Goal: Information Seeking & Learning: Learn about a topic

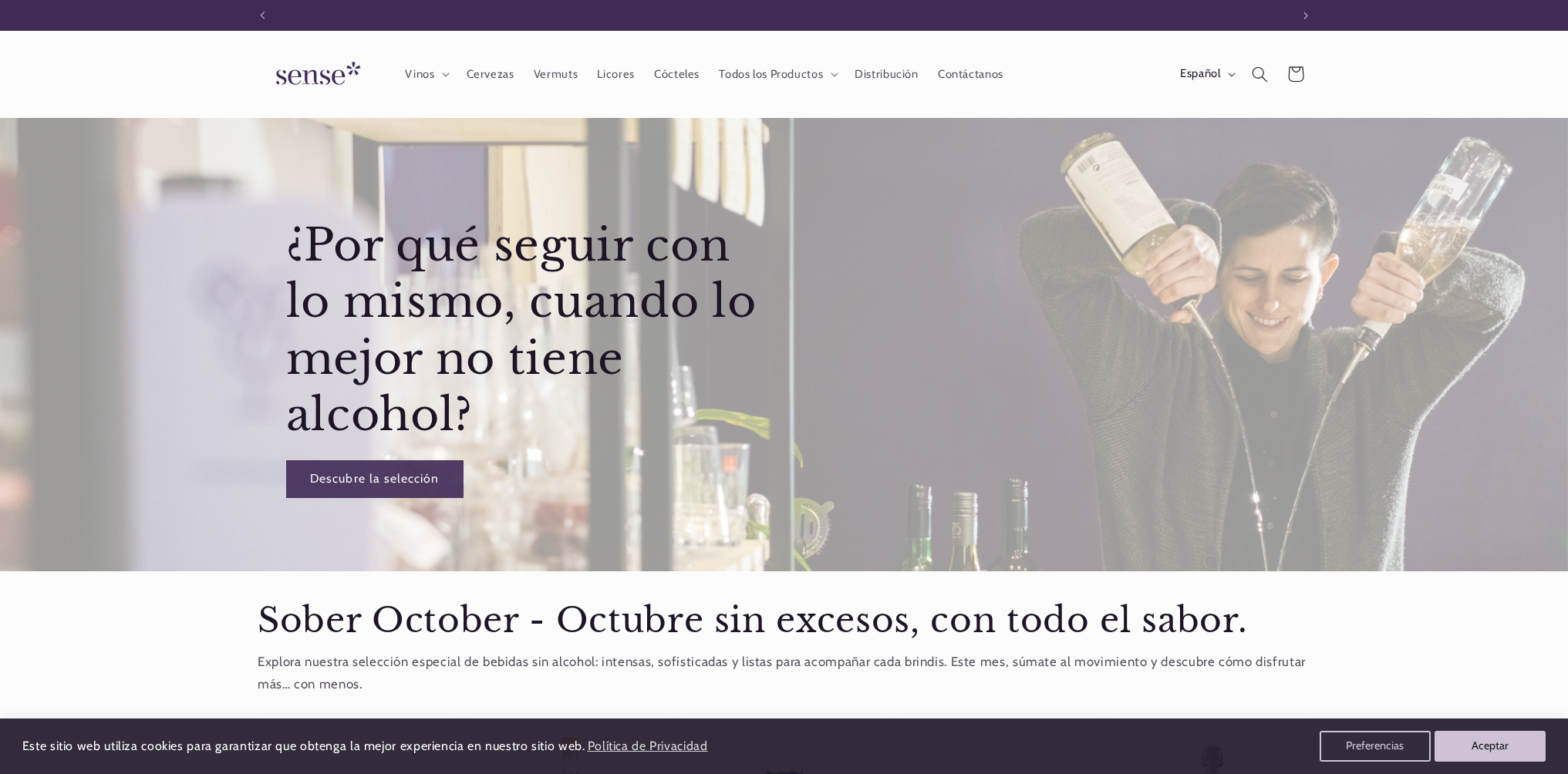
scroll to position [0, 1027]
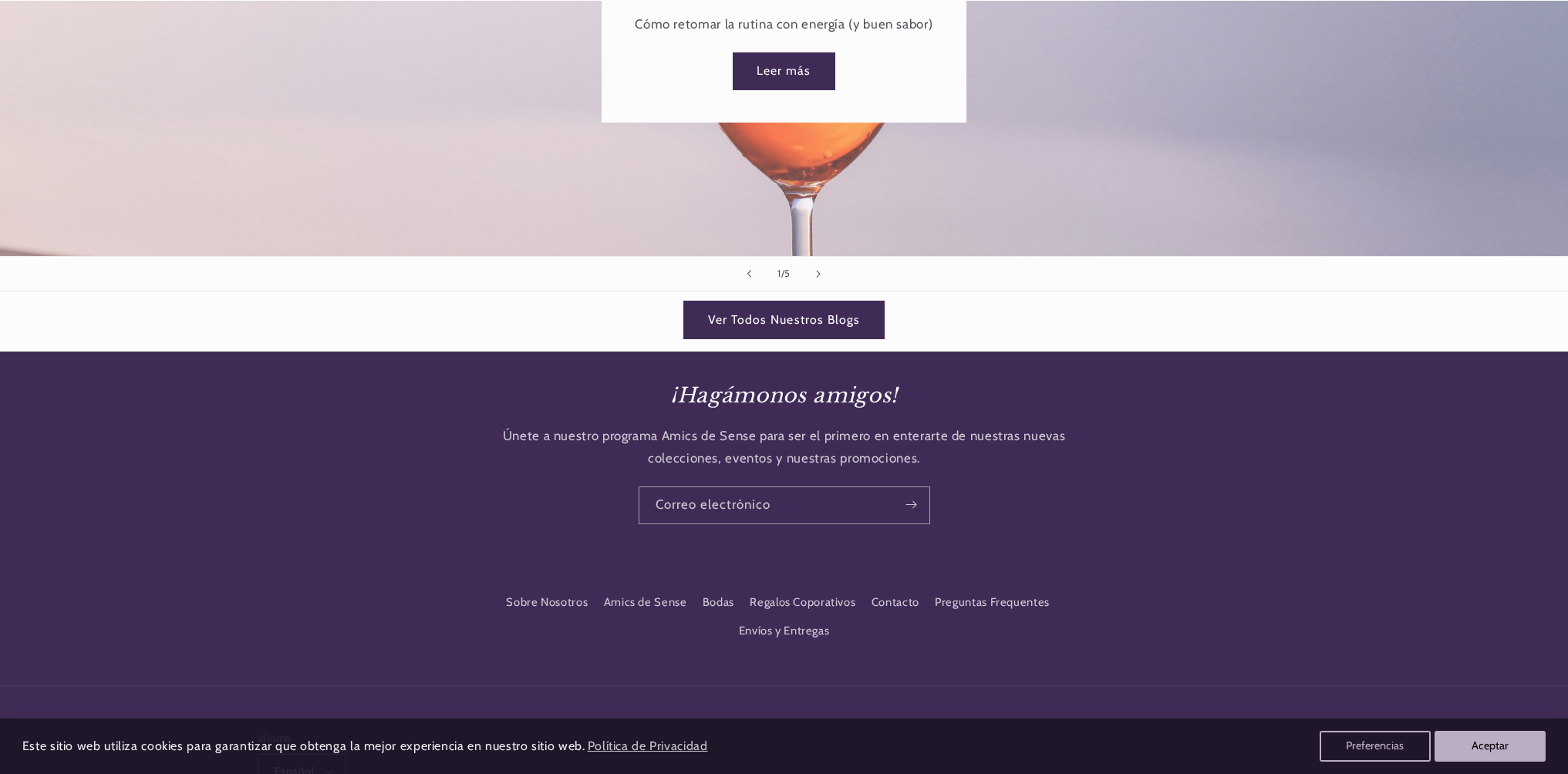
scroll to position [2173, 0]
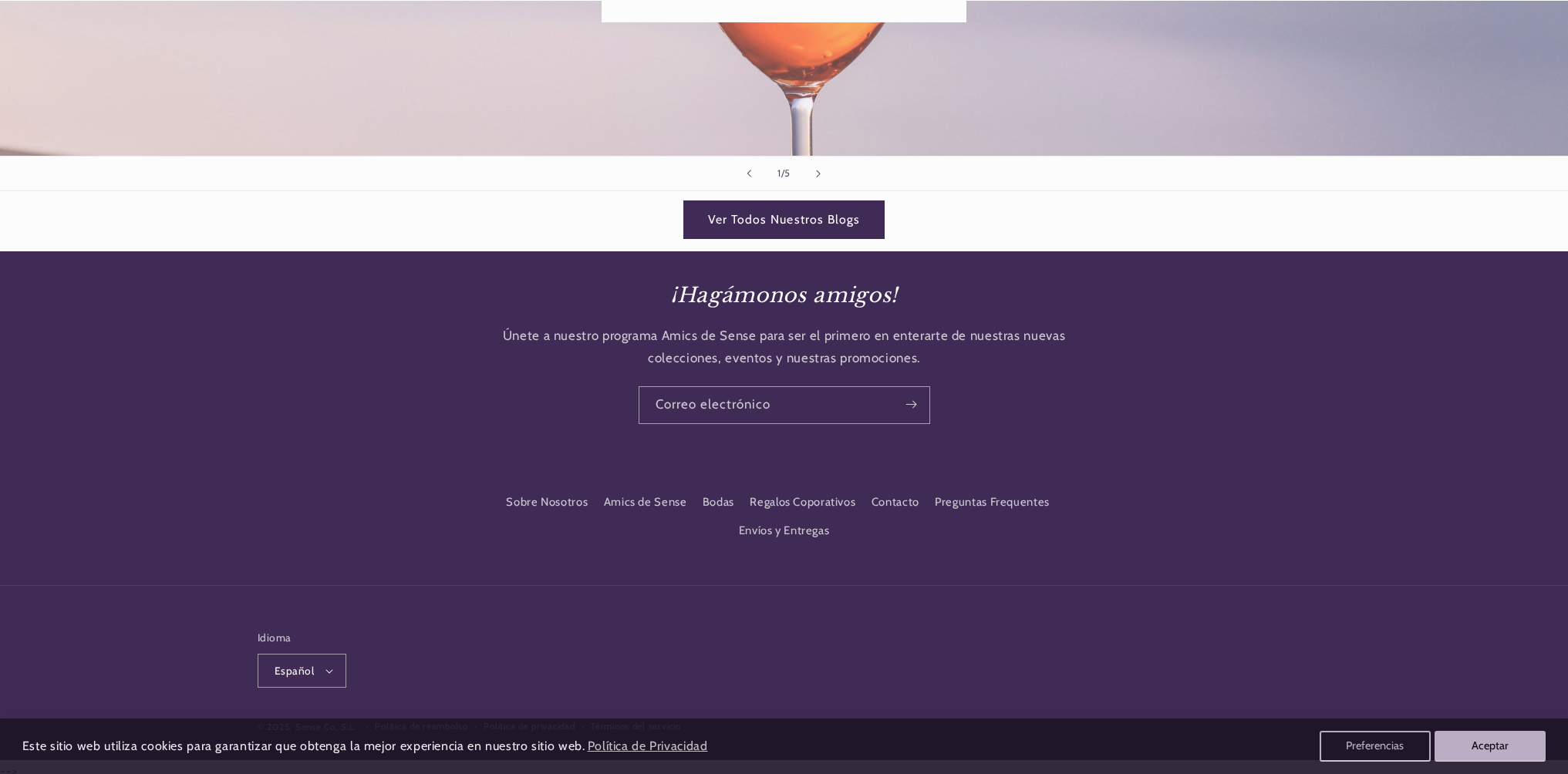
click at [477, 515] on ul "Sobre Nosotros Amics de Sense Bodas Regalos Coporativos Contacto Preguntas Freq…" at bounding box center [784, 517] width 616 height 57
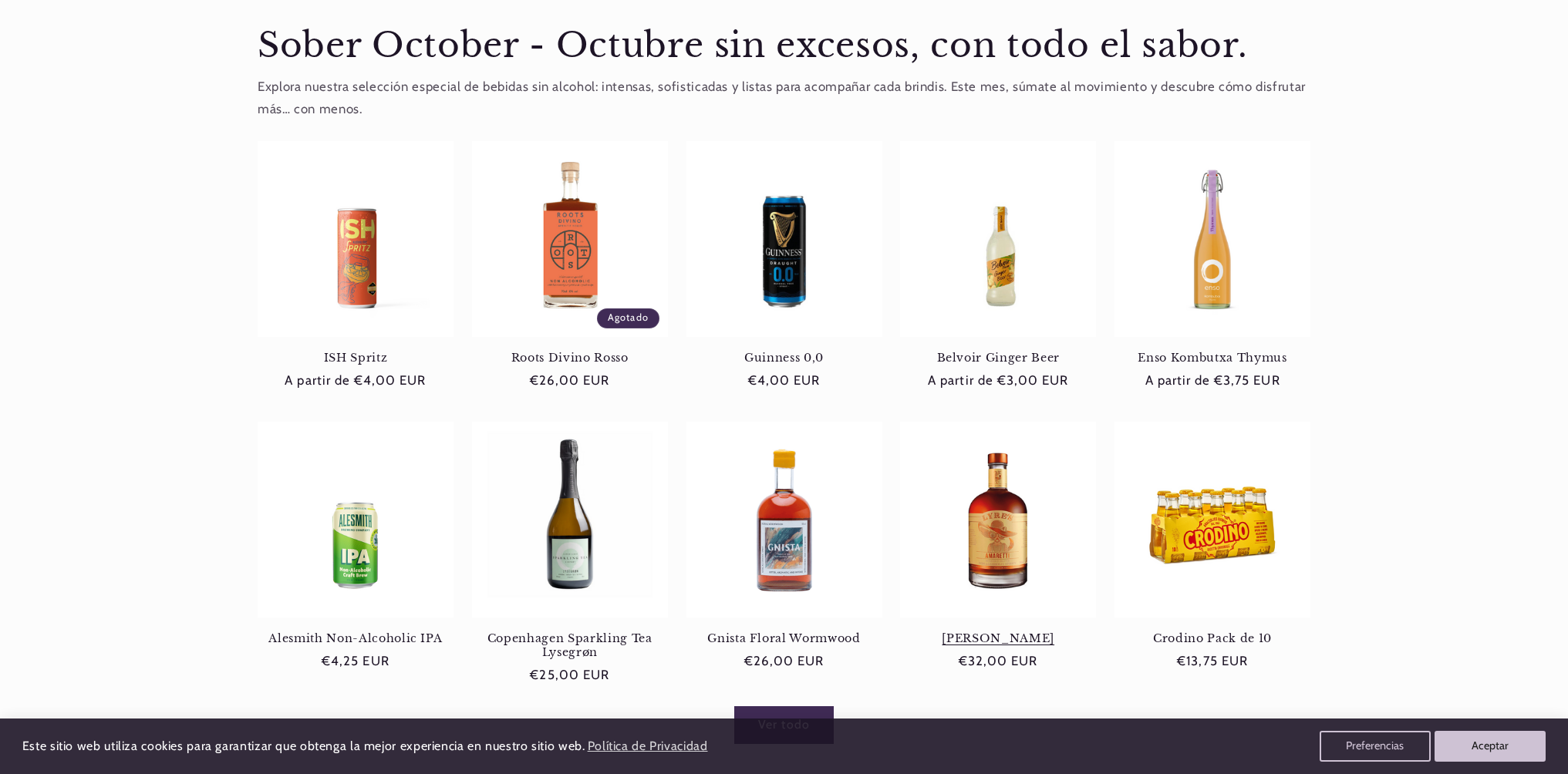
scroll to position [0, 0]
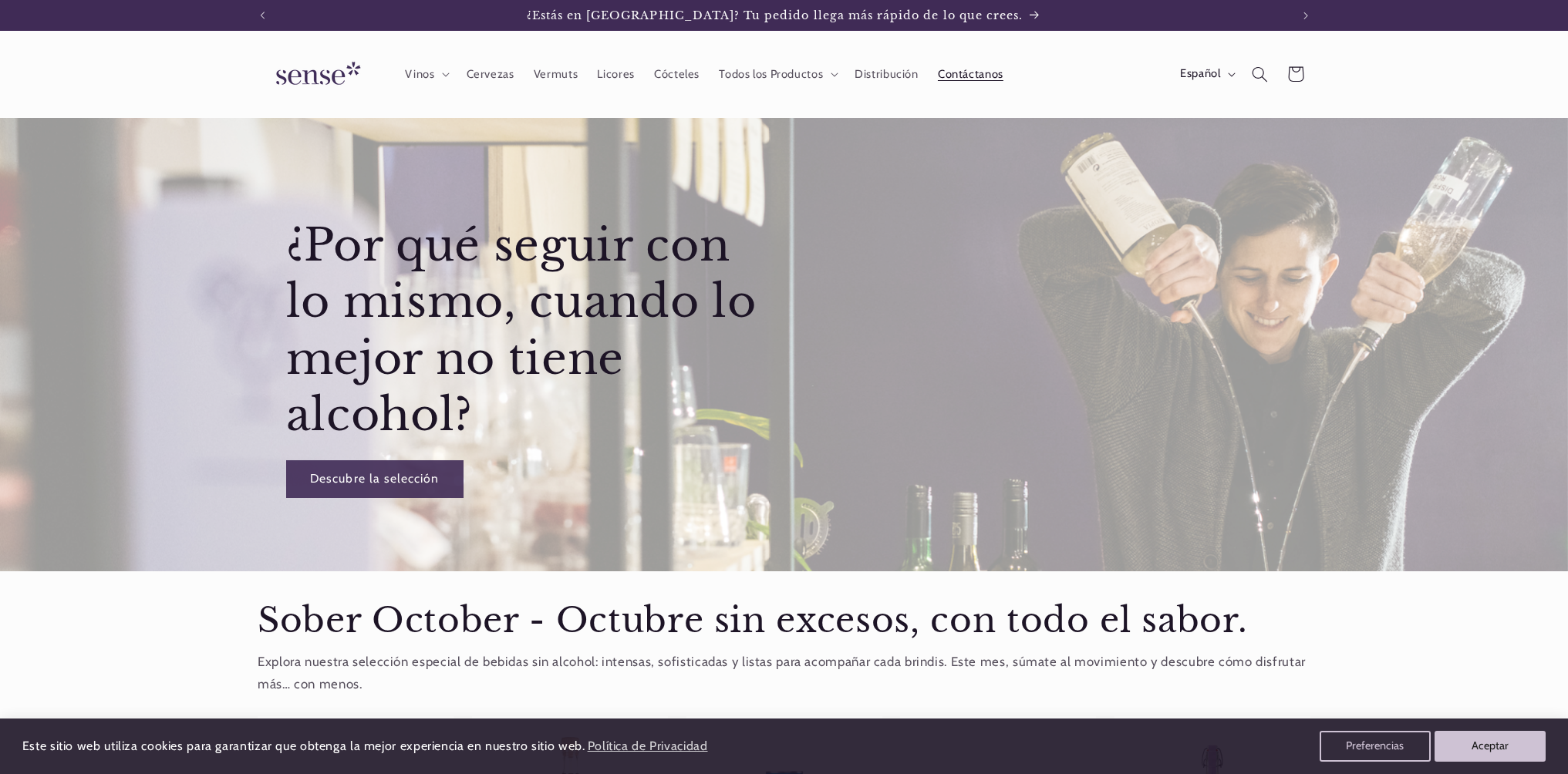
click at [951, 65] on link "Contáctanos" at bounding box center [970, 74] width 85 height 34
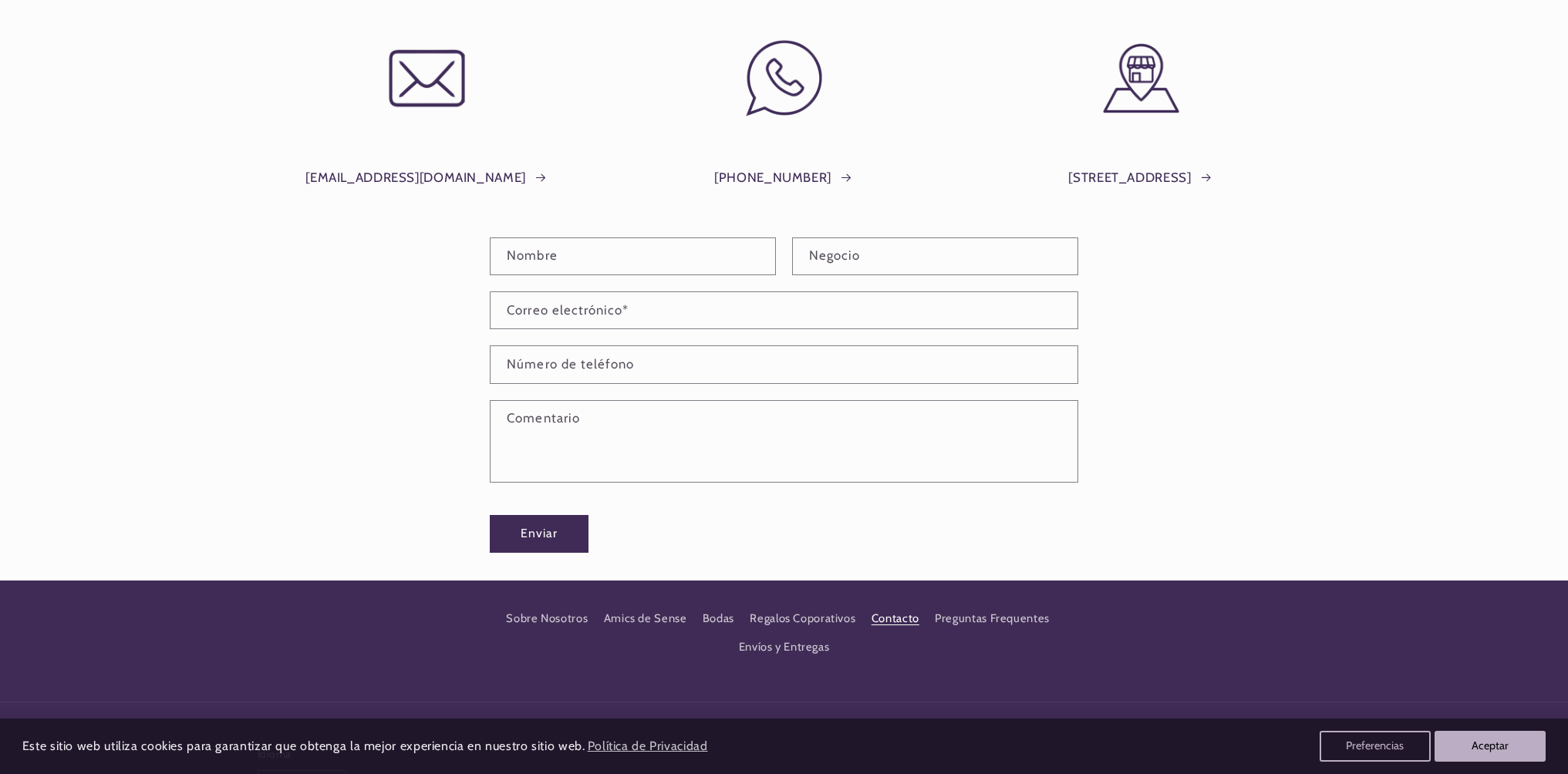
scroll to position [205, 0]
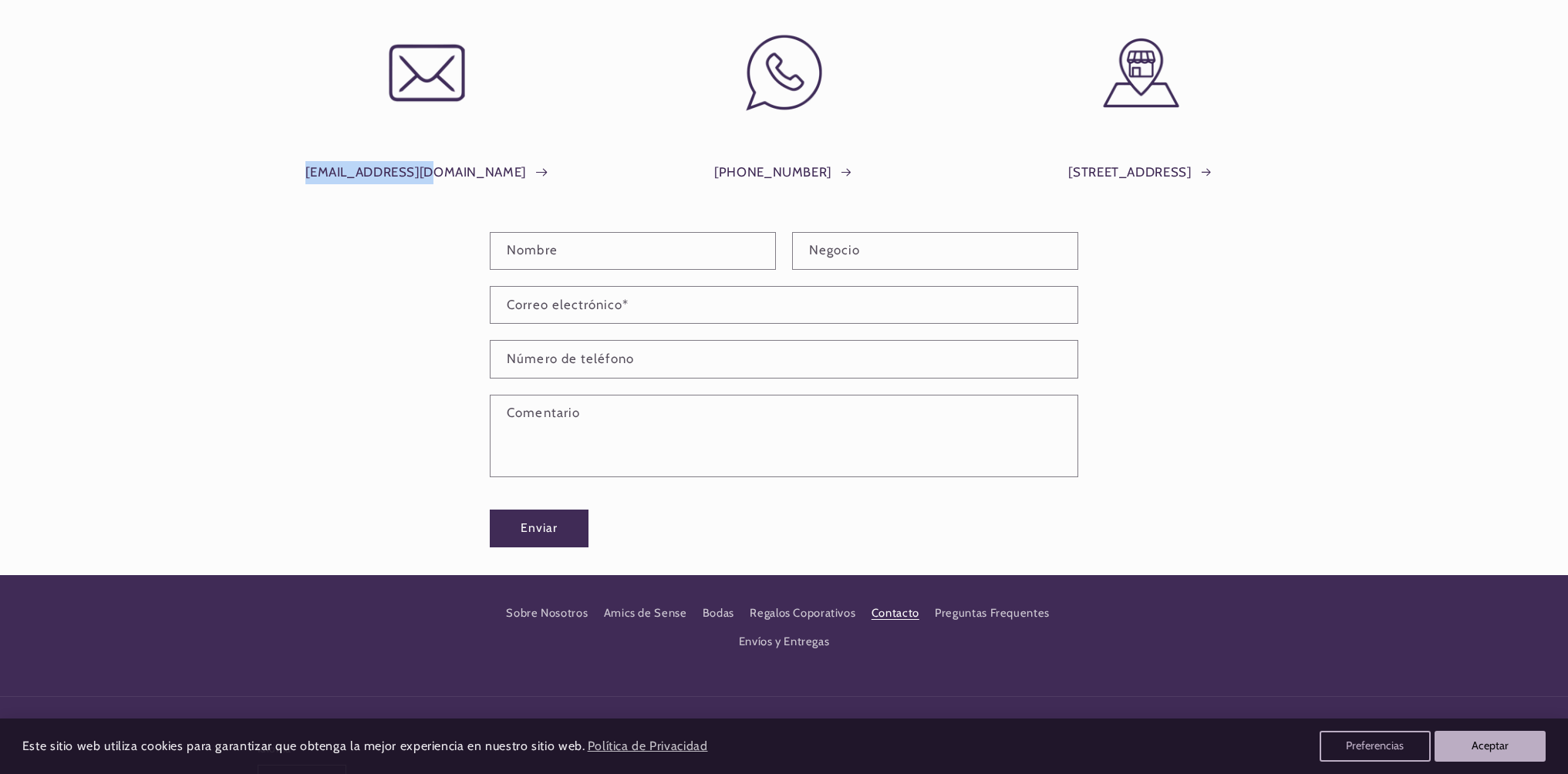
drag, startPoint x: 362, startPoint y: 169, endPoint x: 471, endPoint y: 169, distance: 109.0
click at [471, 169] on div "info@shopsense.eu" at bounding box center [426, 166] width 339 height 75
copy link "info@shopsense.eu"
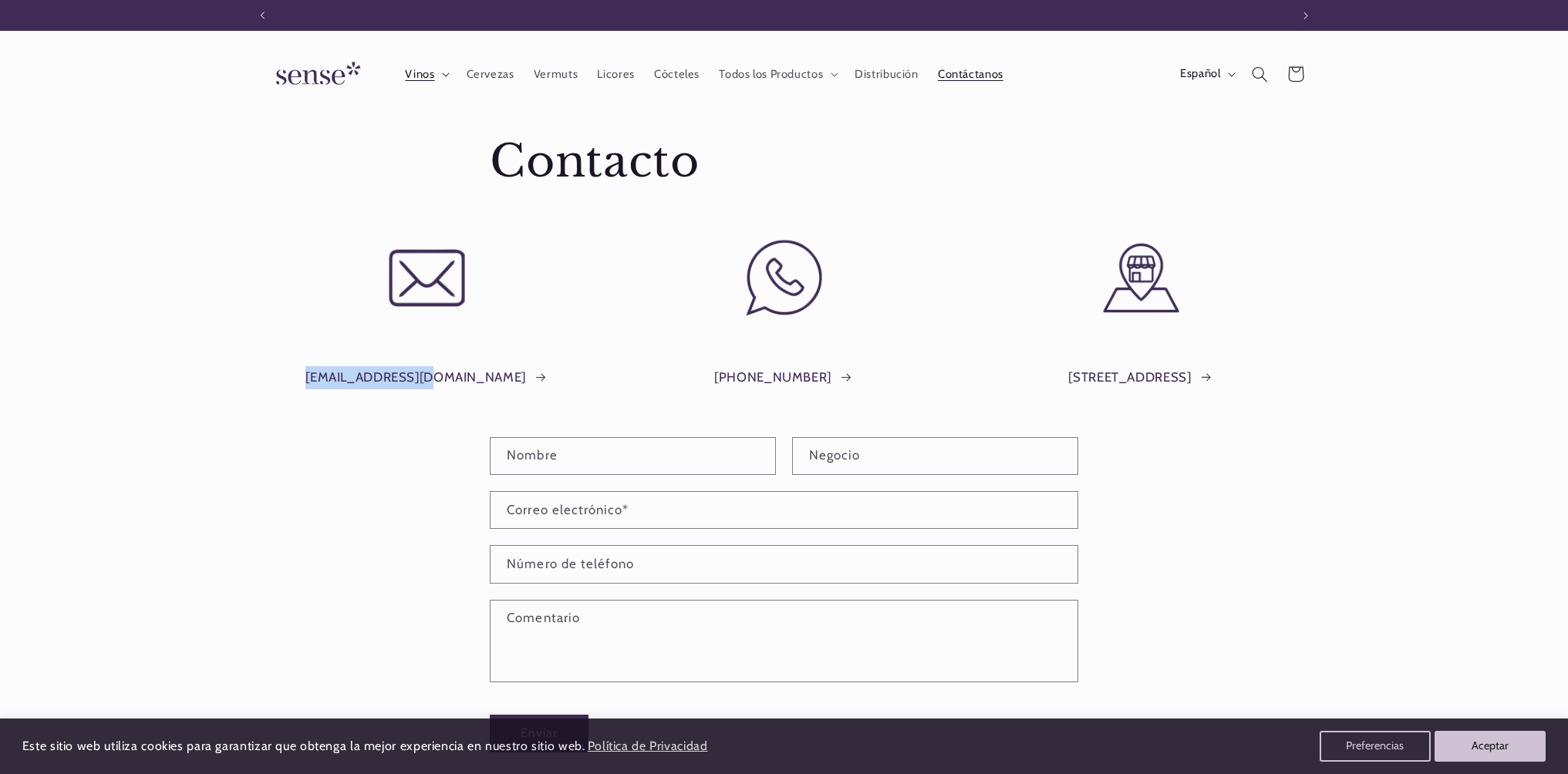
scroll to position [0, 1027]
click at [312, 74] on img at bounding box center [315, 74] width 116 height 44
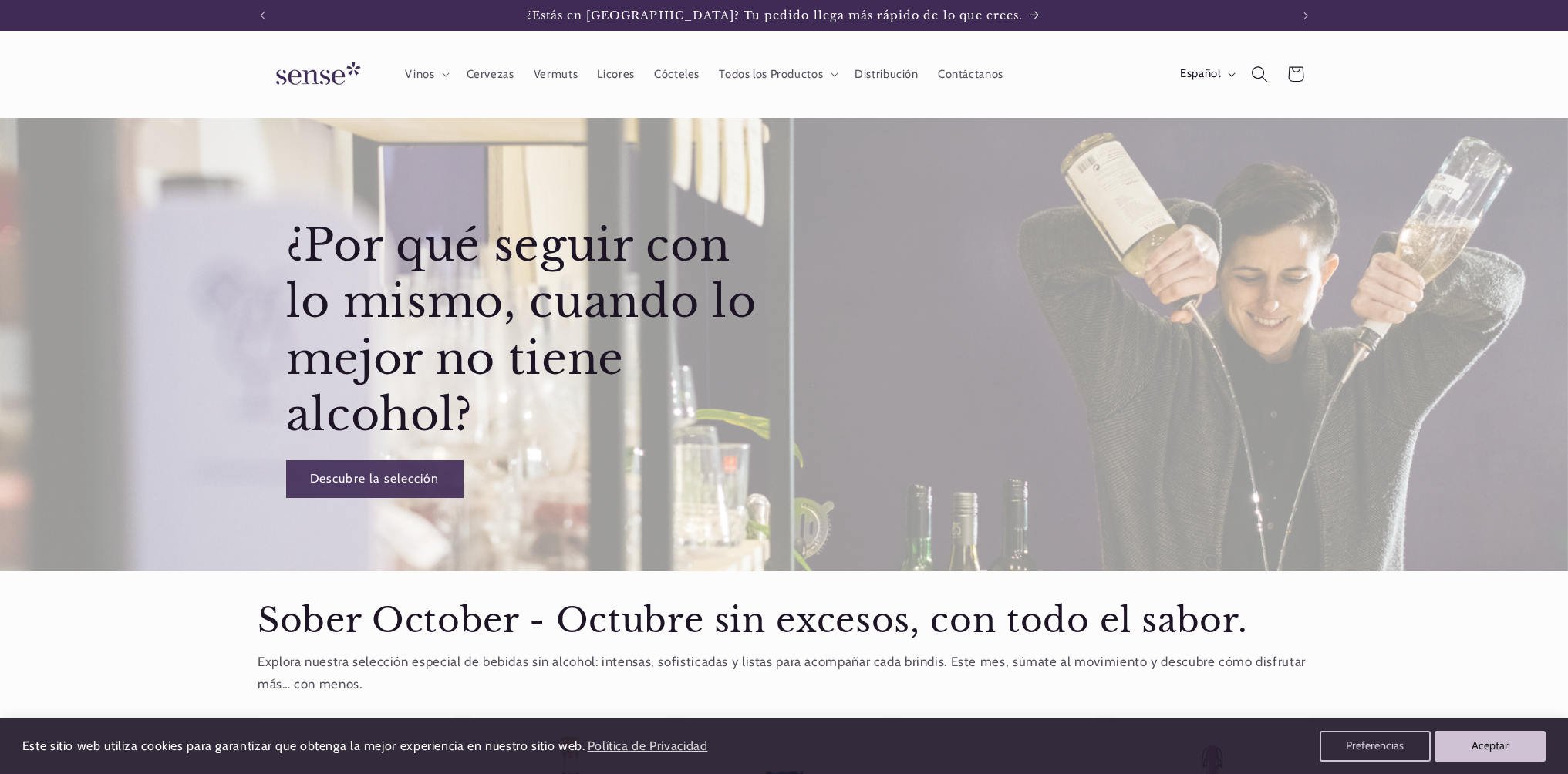
click at [1253, 75] on icon "Búsqueda" at bounding box center [1259, 73] width 17 height 17
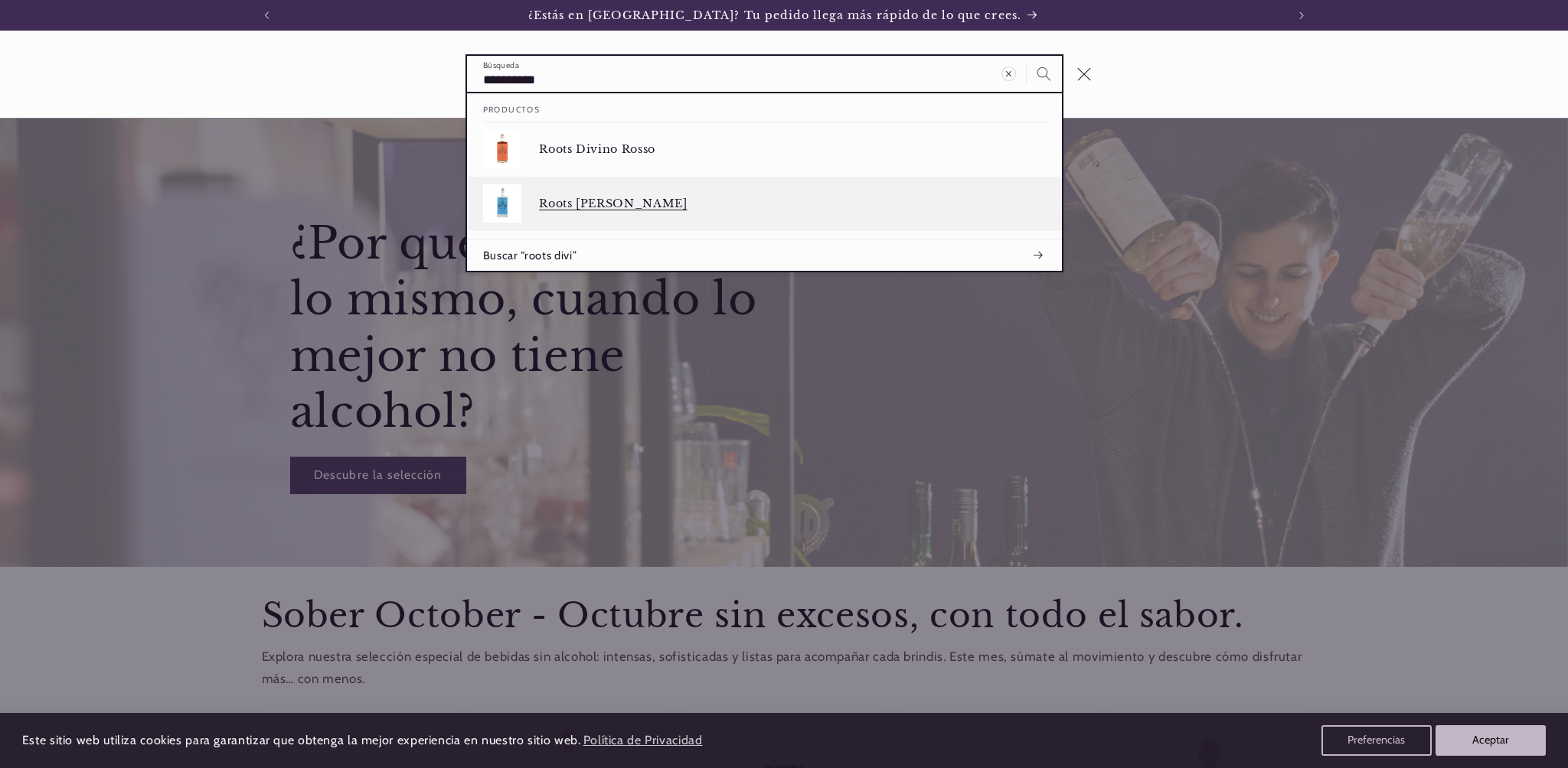
type input "**********"
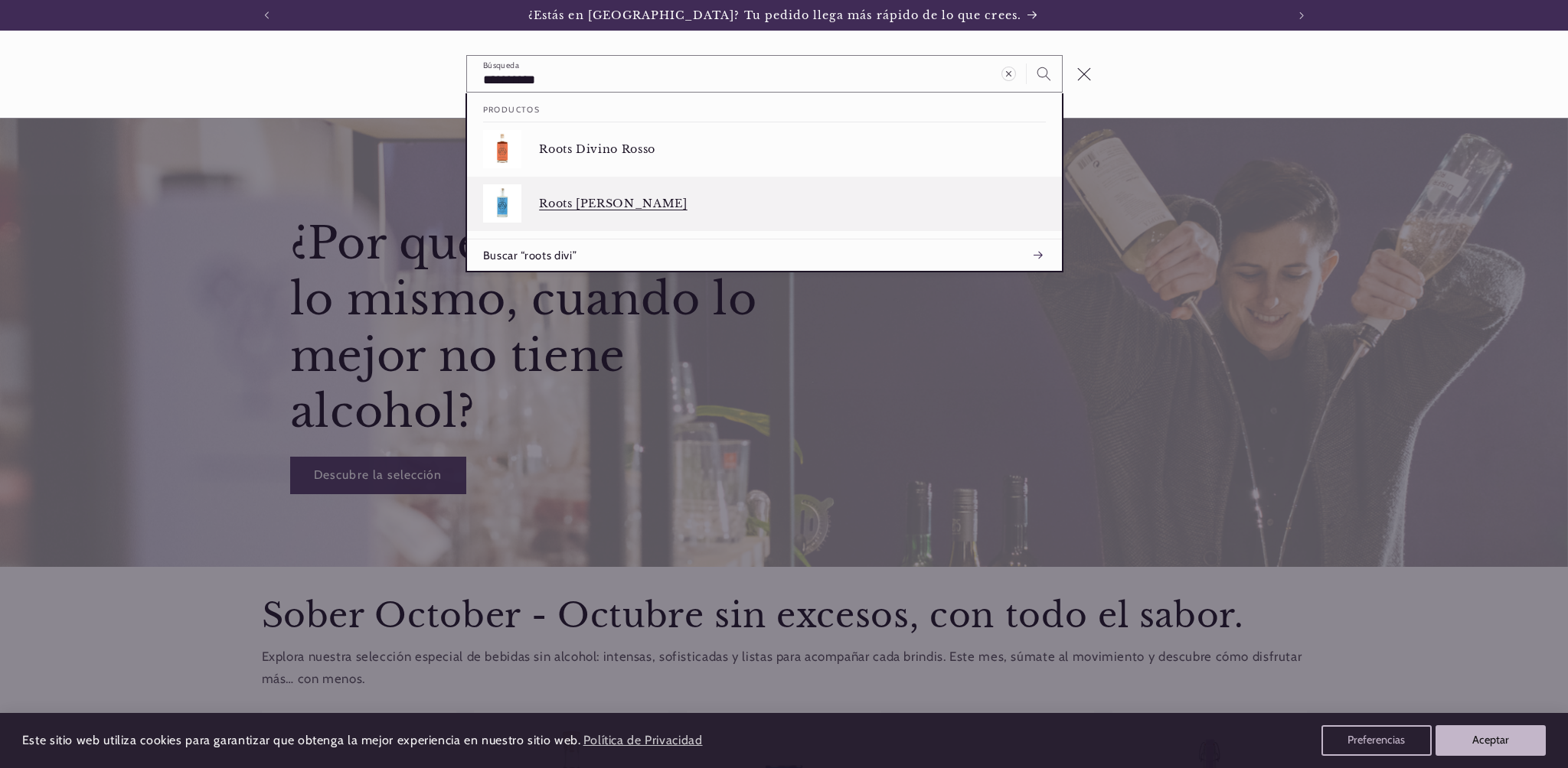
click at [624, 200] on p "Roots Divino Bianco" at bounding box center [792, 204] width 507 height 14
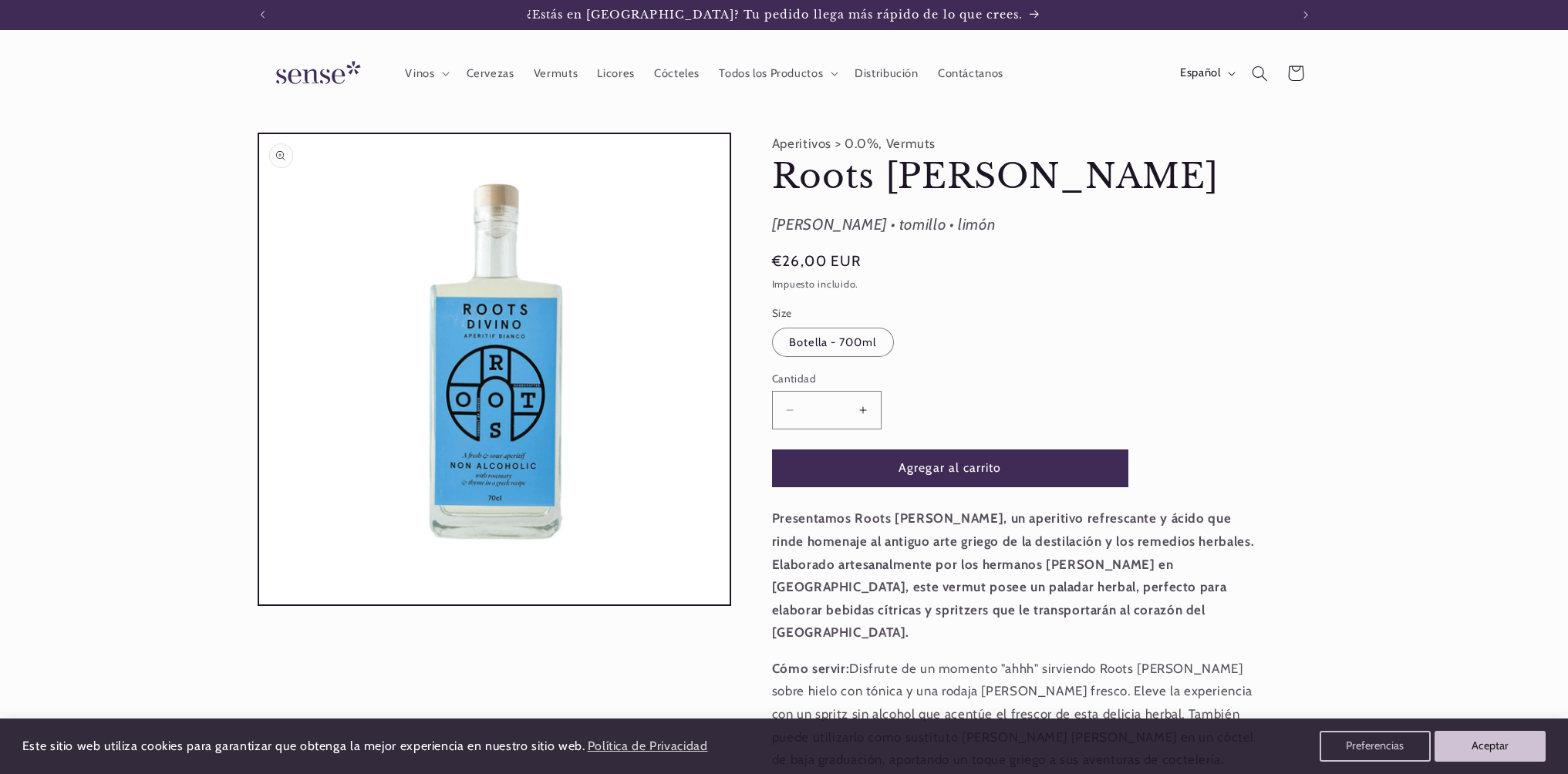
click at [259, 605] on button "Abrir elemento multimedia 1 en una ventana modal" at bounding box center [259, 605] width 0 height 0
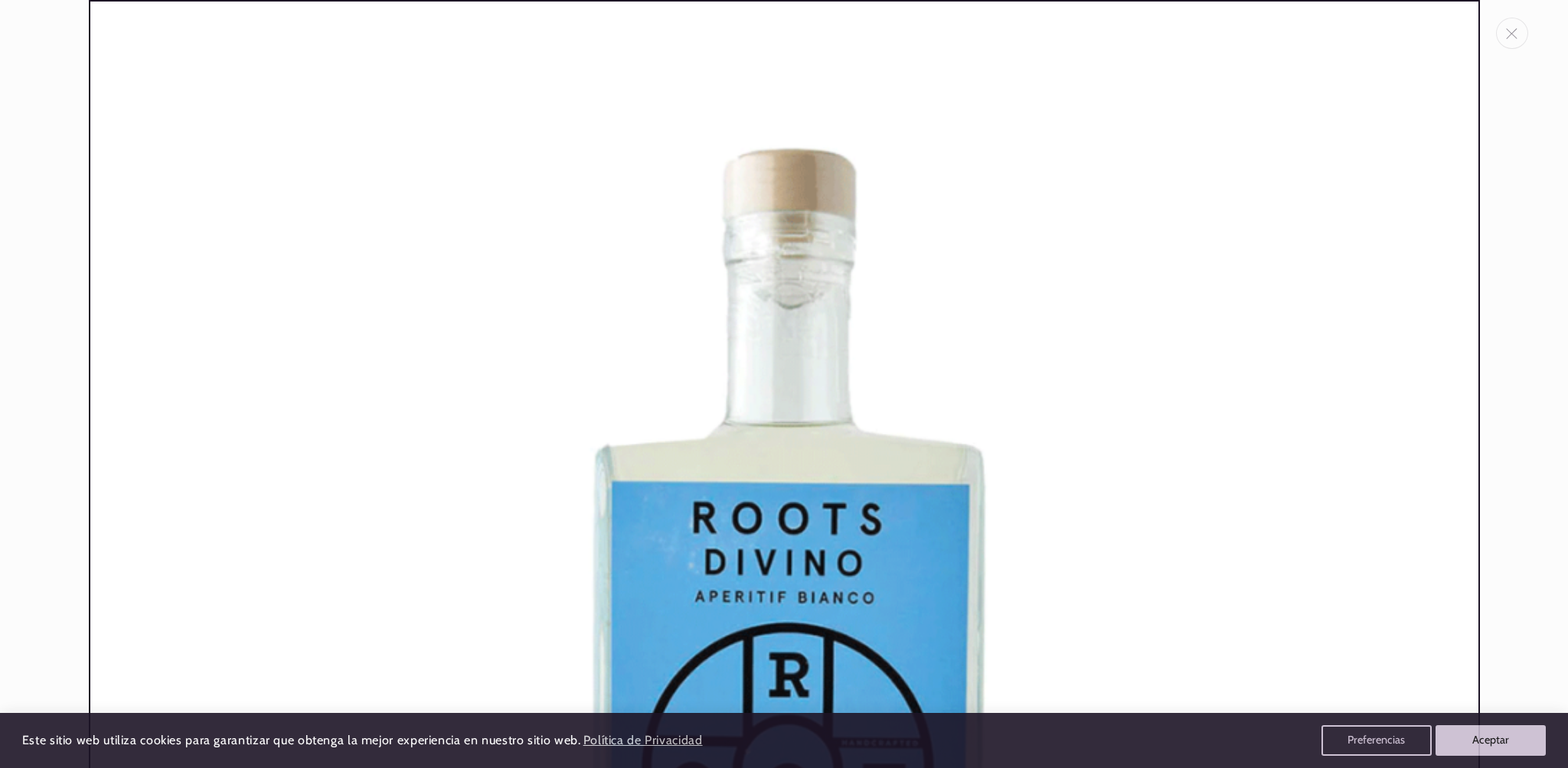
click at [765, 520] on img "Galería multimedia" at bounding box center [784, 695] width 1391 height 1390
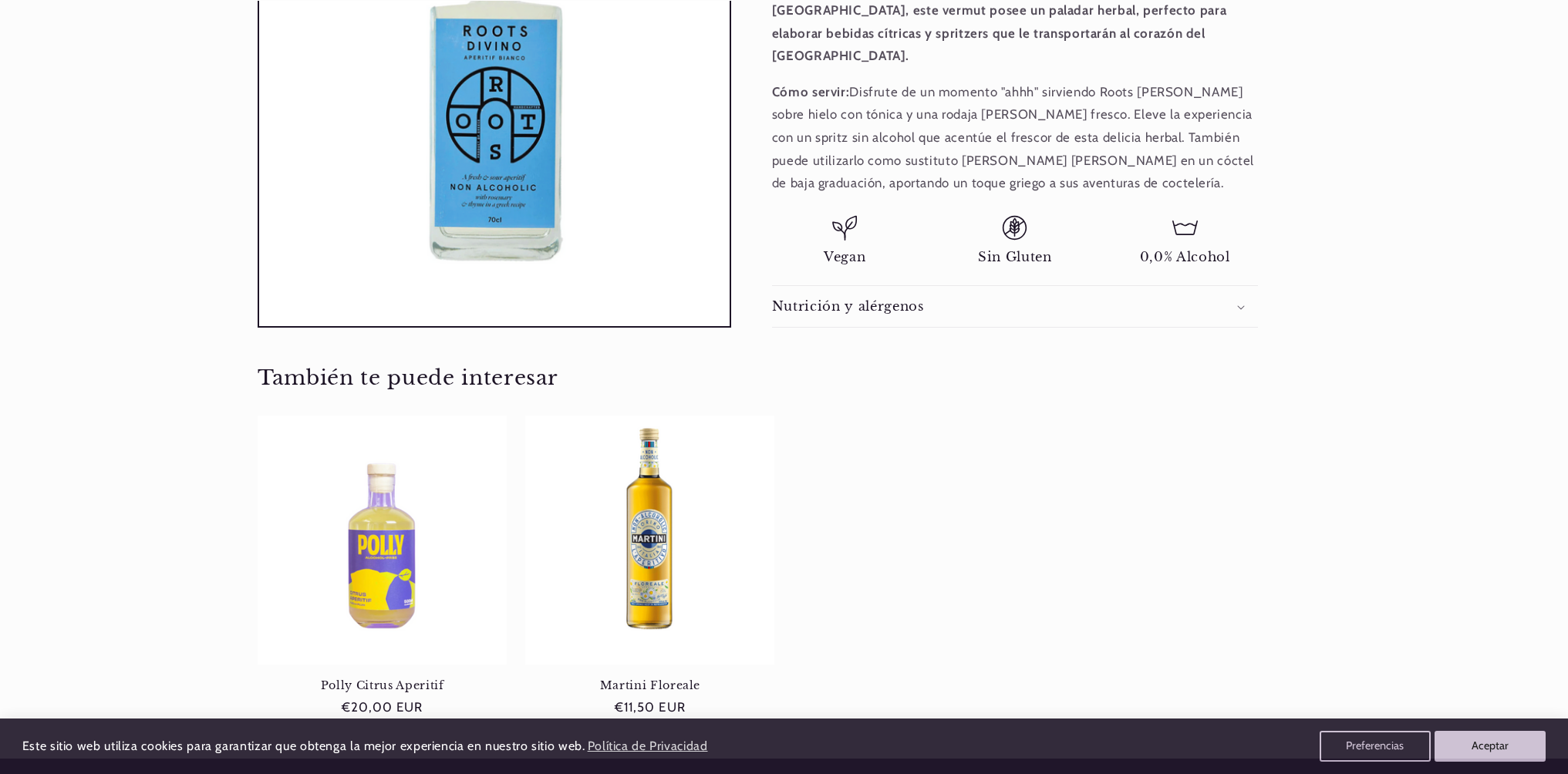
scroll to position [598, 0]
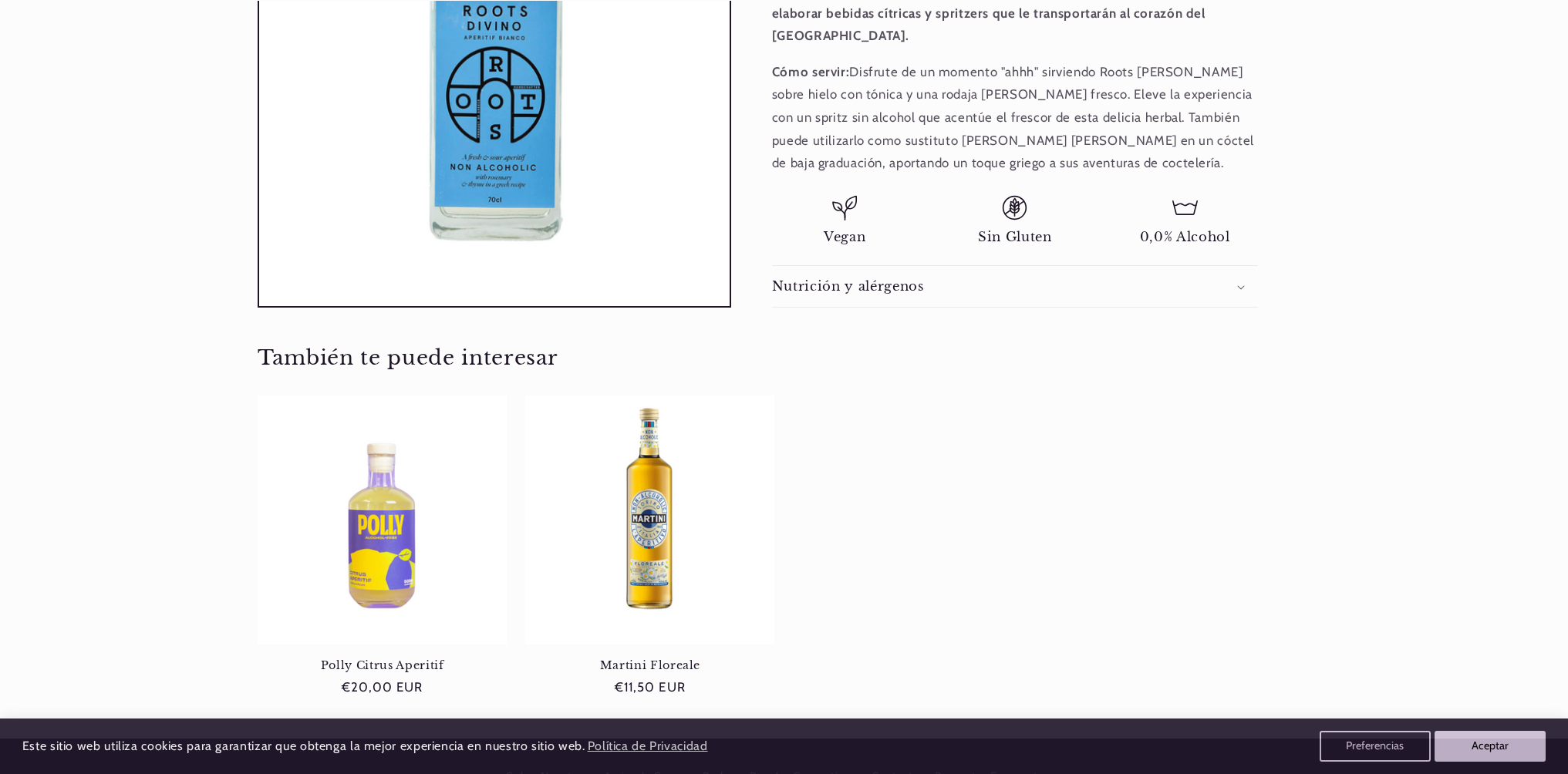
click at [937, 279] on div "Nutrición y alérgenos" at bounding box center [1014, 287] width 486 height 16
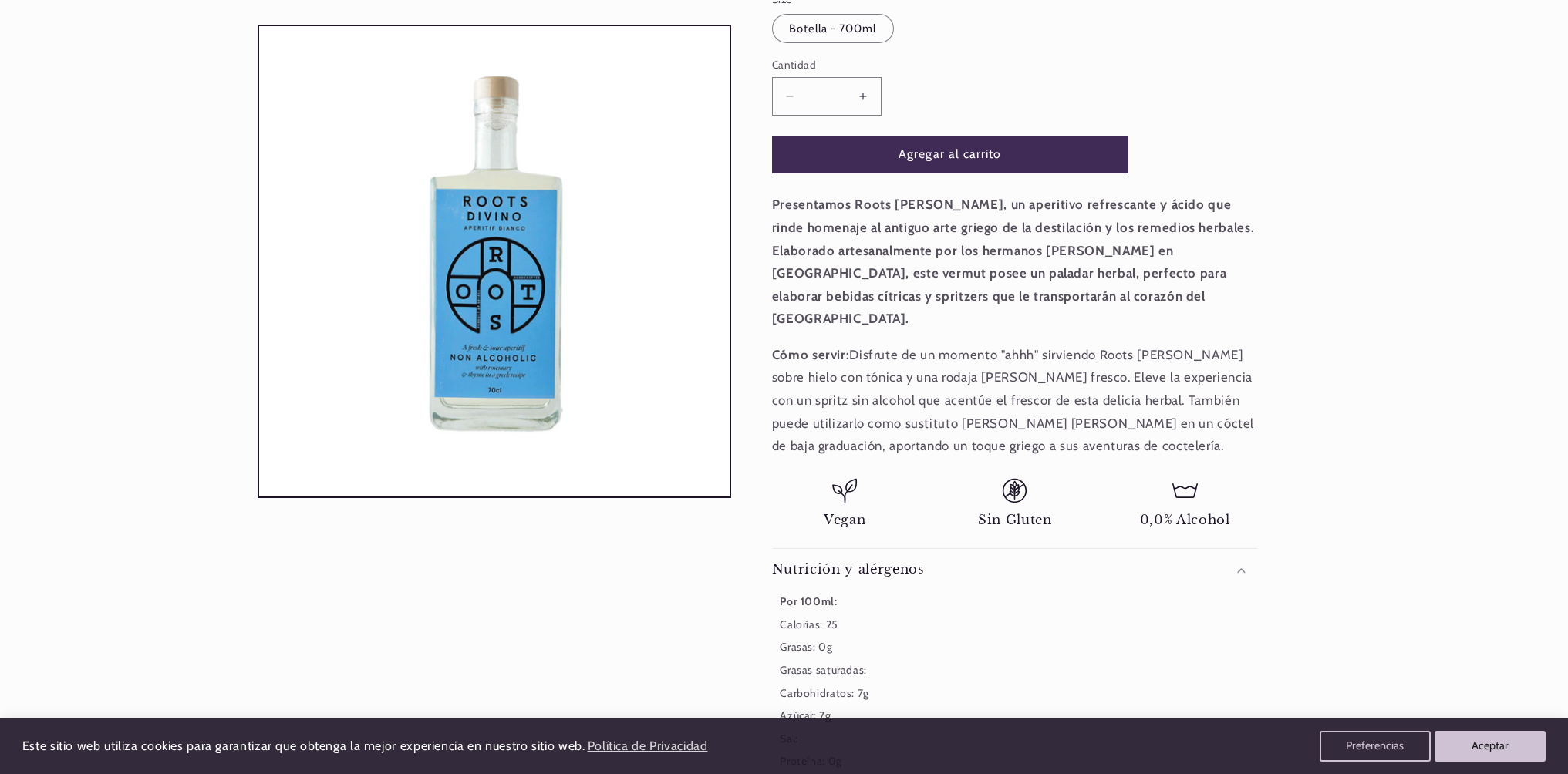
scroll to position [0, 1027]
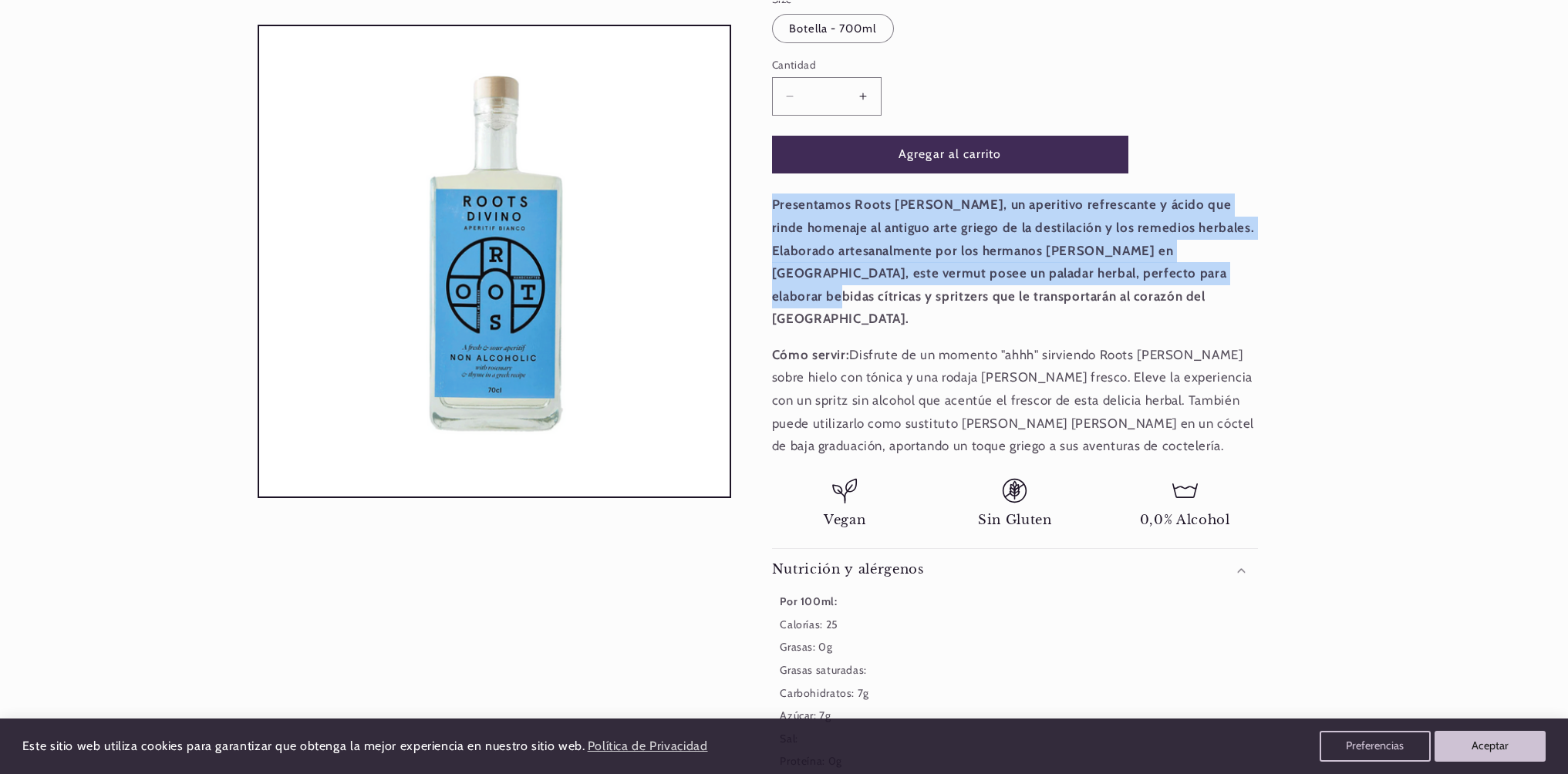
drag, startPoint x: 758, startPoint y: 200, endPoint x: 1158, endPoint y: 279, distance: 407.7
click at [1158, 279] on div "Aperitivos > 0.0%, Vermuts Roots Divino Bianco Roots Divino Bianco romero • tom…" at bounding box center [1021, 359] width 579 height 1081
drag, startPoint x: 1125, startPoint y: 295, endPoint x: 764, endPoint y: 202, distance: 372.8
click at [764, 202] on div "Aperitivos > 0.0%, Vermuts Roots Divino Bianco Roots Divino Bianco romero • tom…" at bounding box center [1021, 359] width 579 height 1081
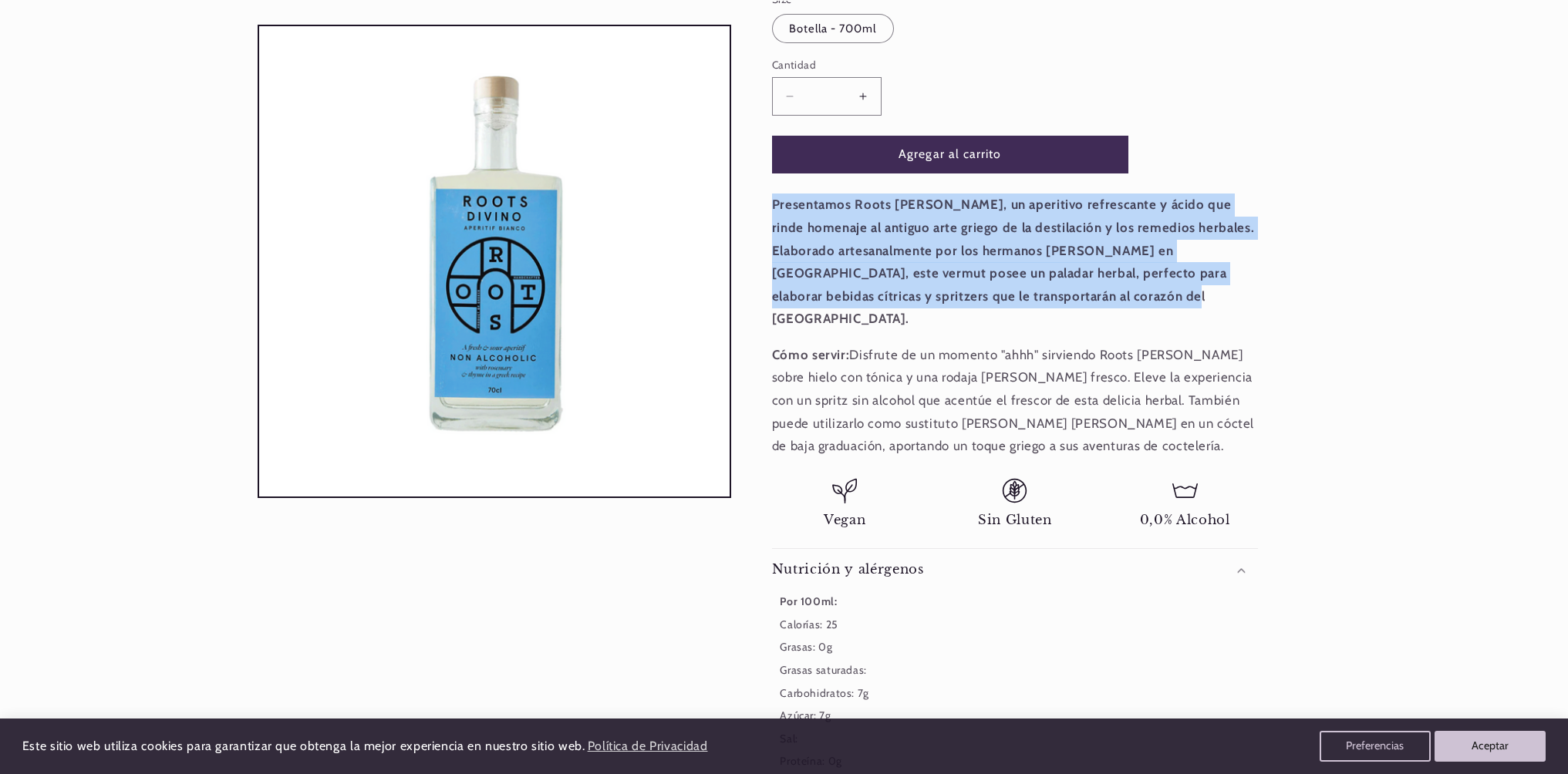
copy strong "Presentamos Roots Divino Bianco, un aperitivo refrescante y ácido que rinde hom…"
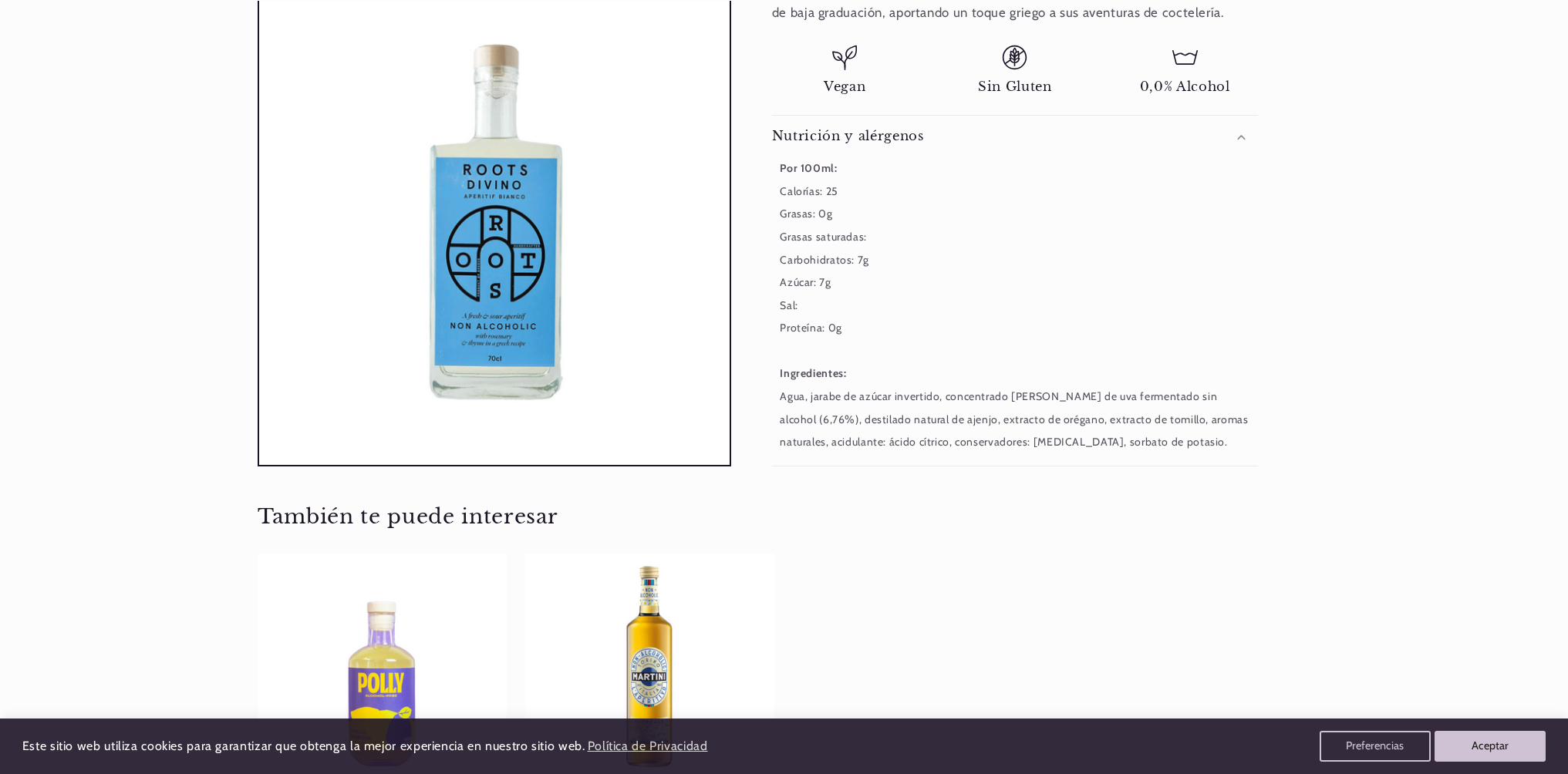
scroll to position [1166, 0]
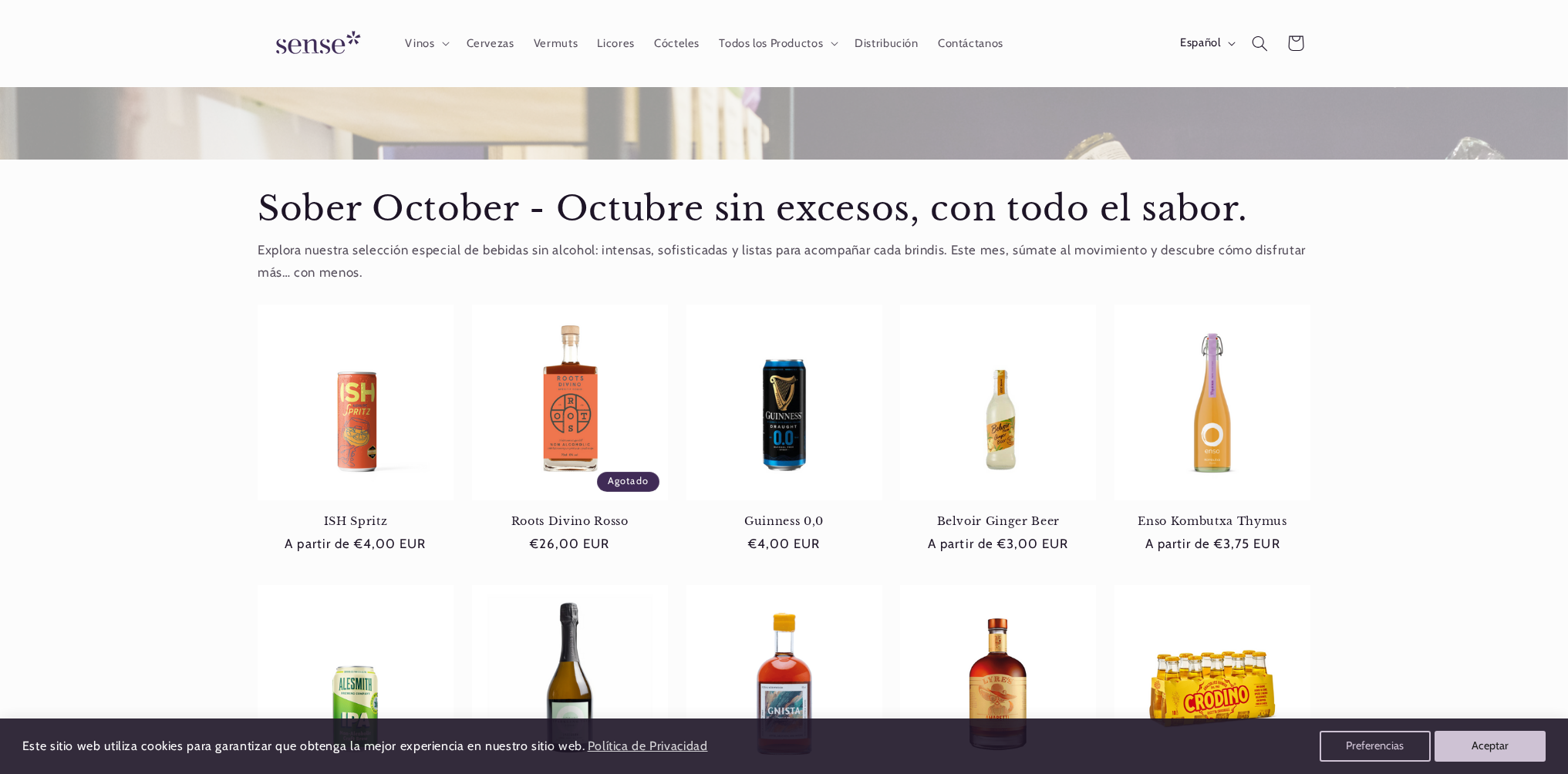
scroll to position [412, 0]
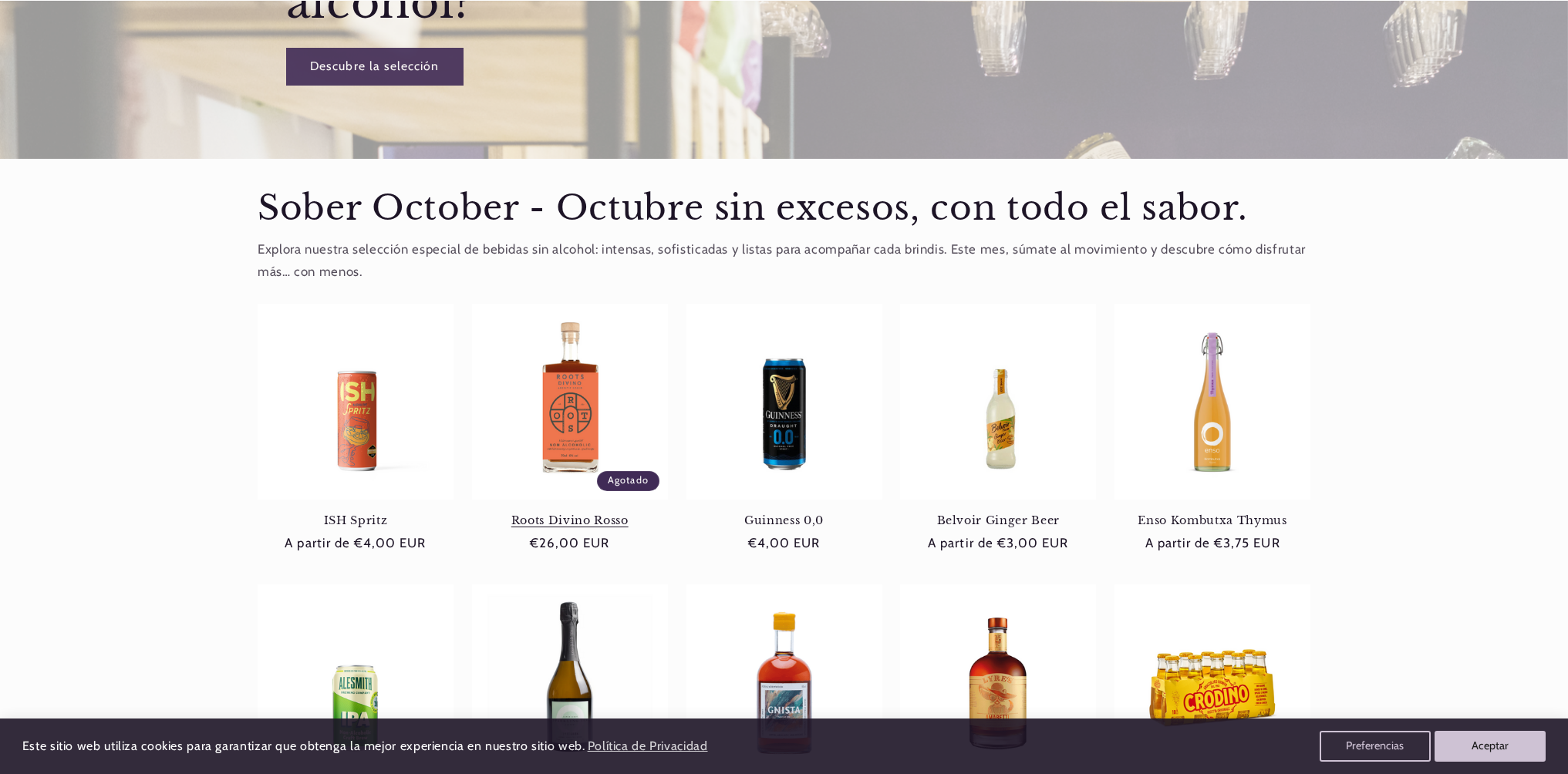
click at [593, 514] on link "Roots Divino Rosso" at bounding box center [570, 521] width 195 height 14
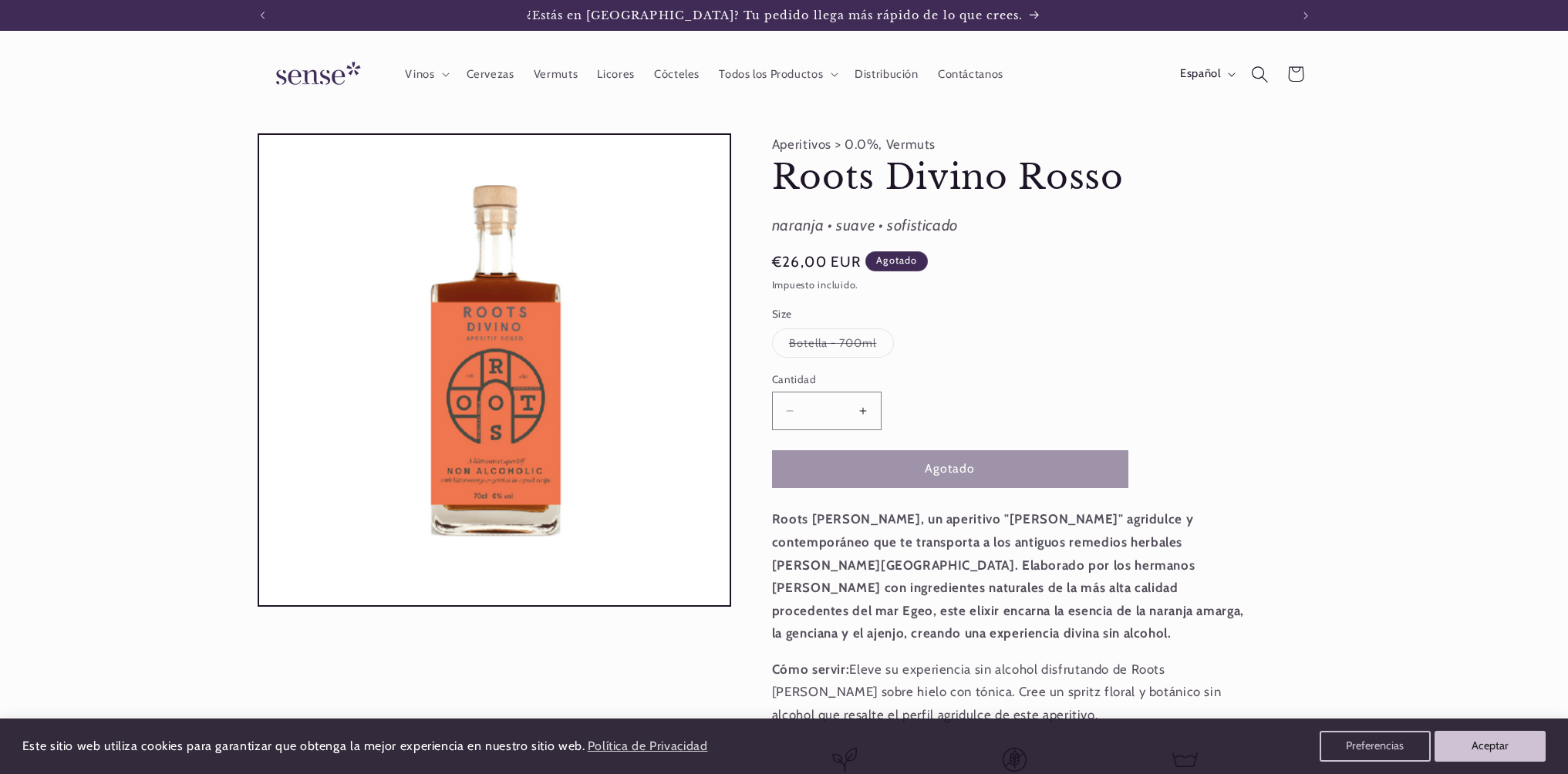
click at [1263, 68] on icon "Búsqueda" at bounding box center [1259, 73] width 17 height 17
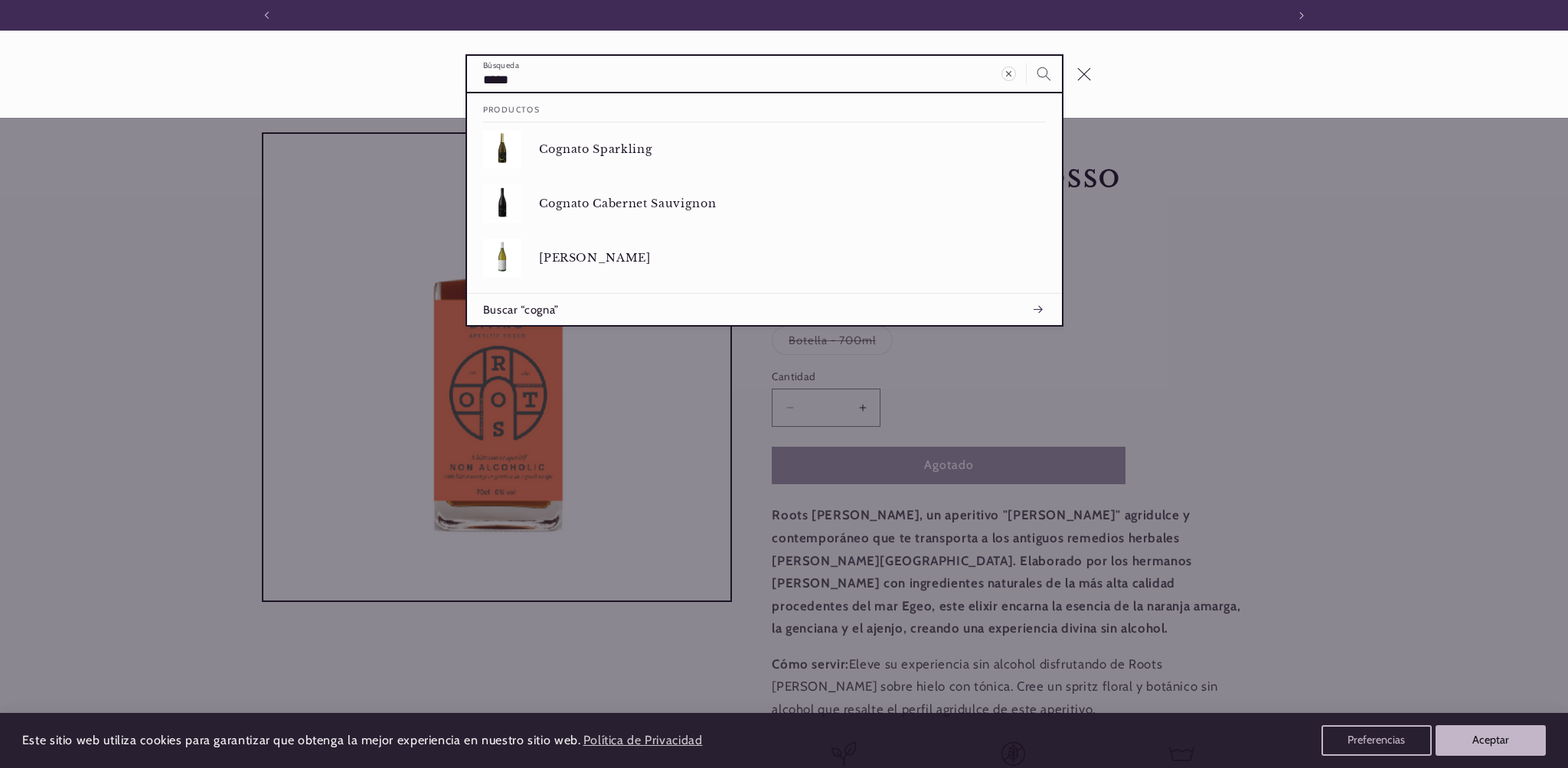
scroll to position [0, 1019]
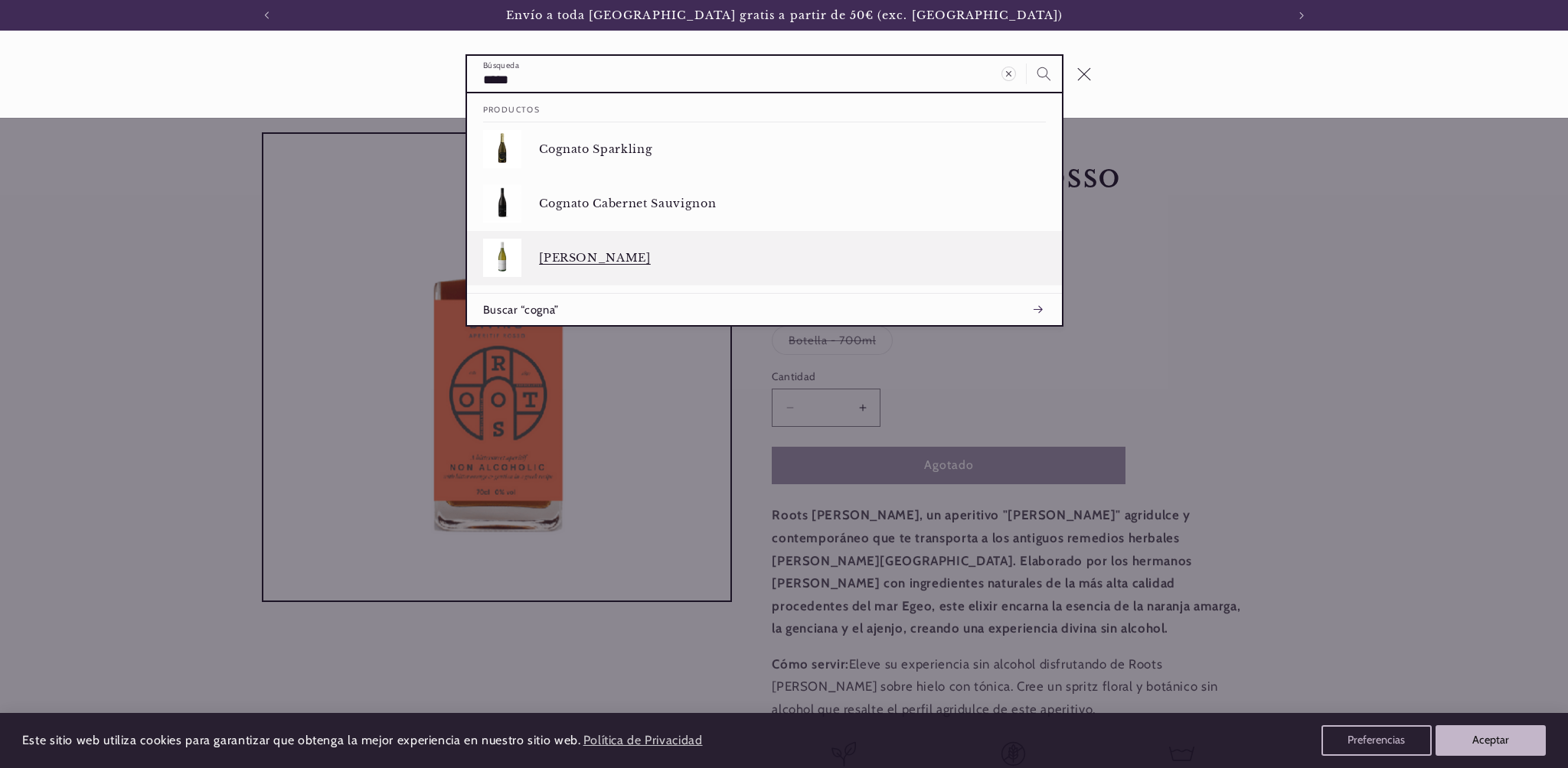
type input "*****"
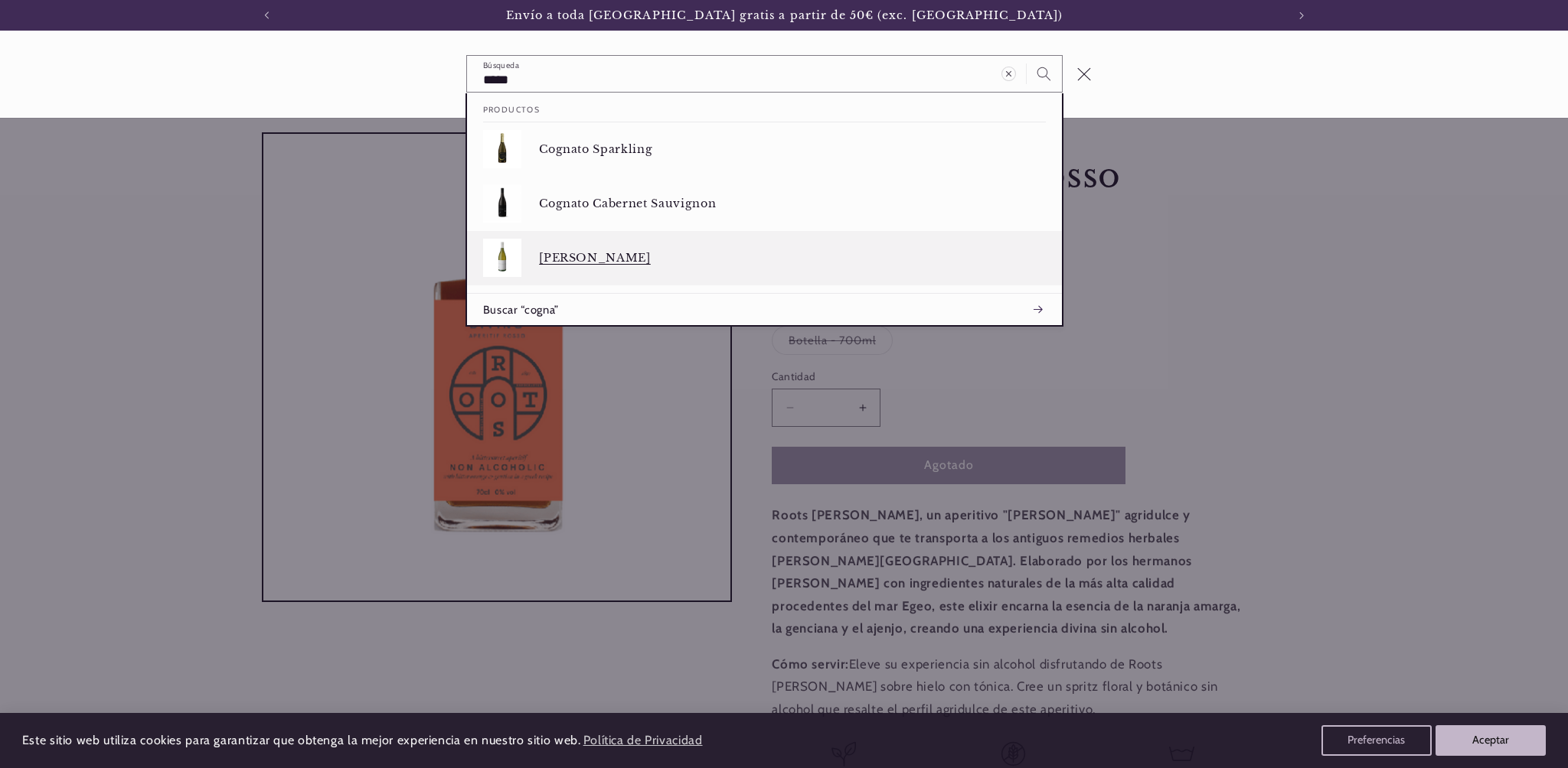
click at [643, 254] on p "[PERSON_NAME]" at bounding box center [792, 258] width 507 height 14
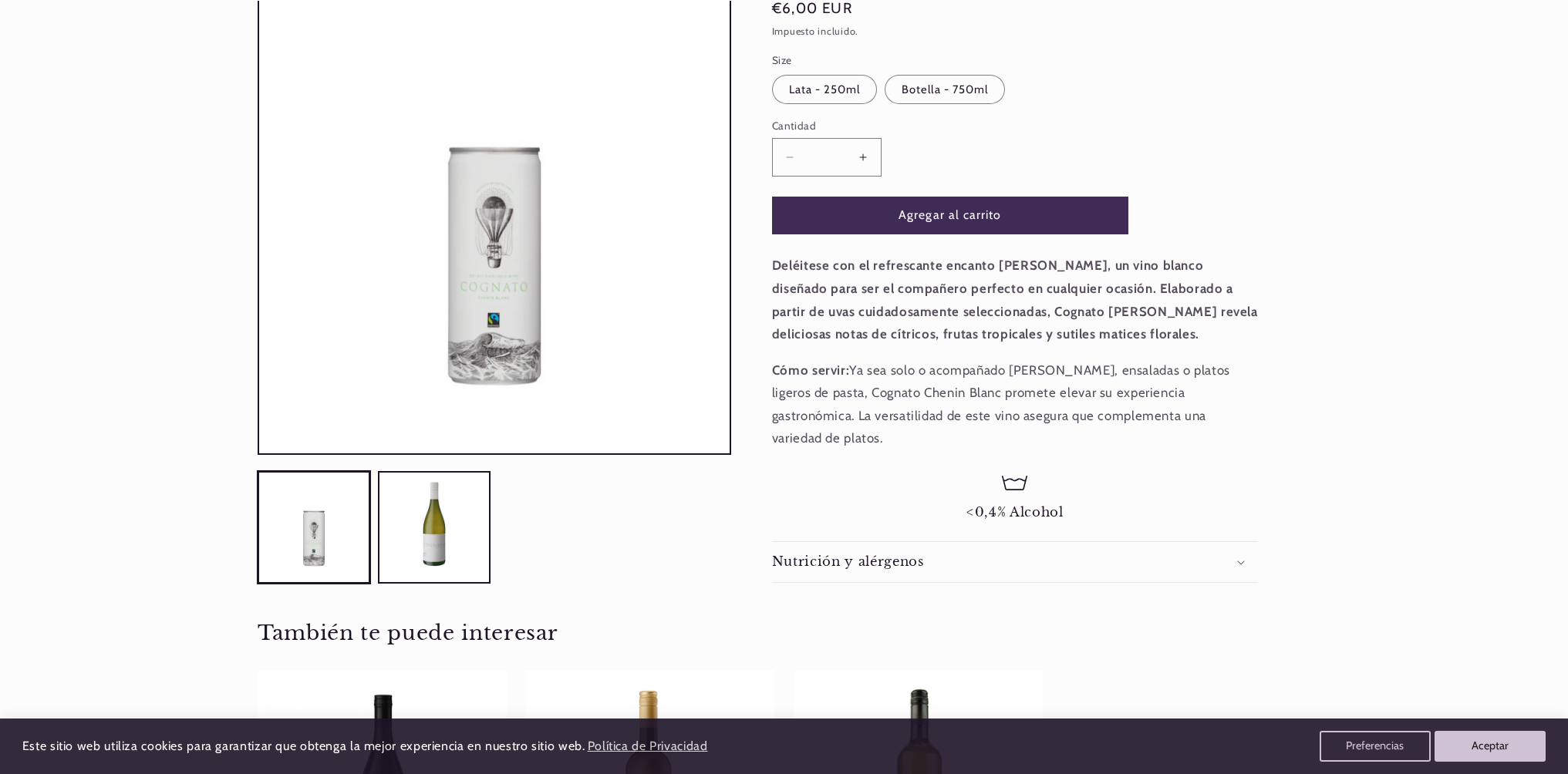
scroll to position [259, 0]
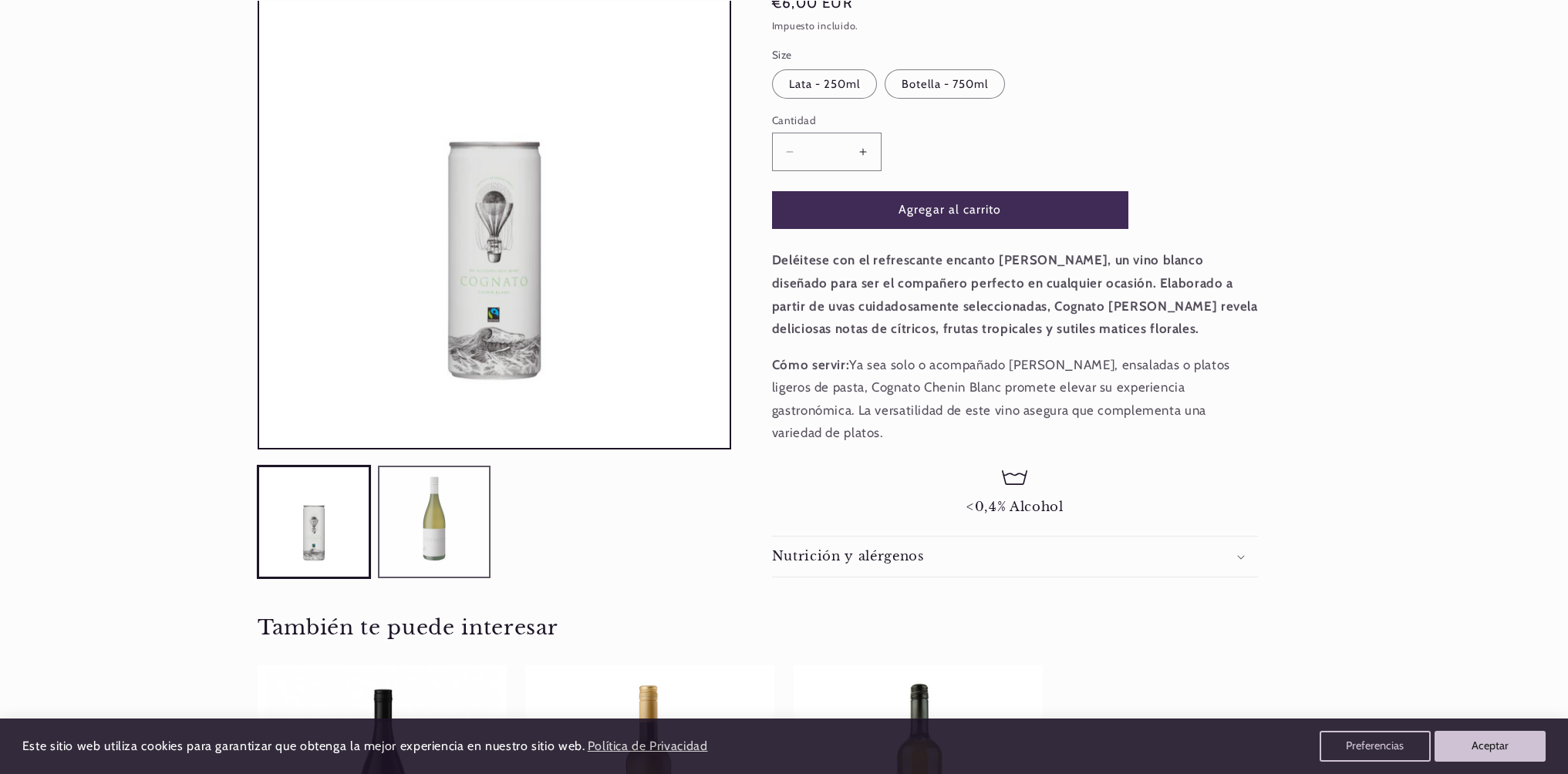
click at [427, 517] on button "Cargar la imagen 2 en la vista de la galería" at bounding box center [433, 522] width 112 height 112
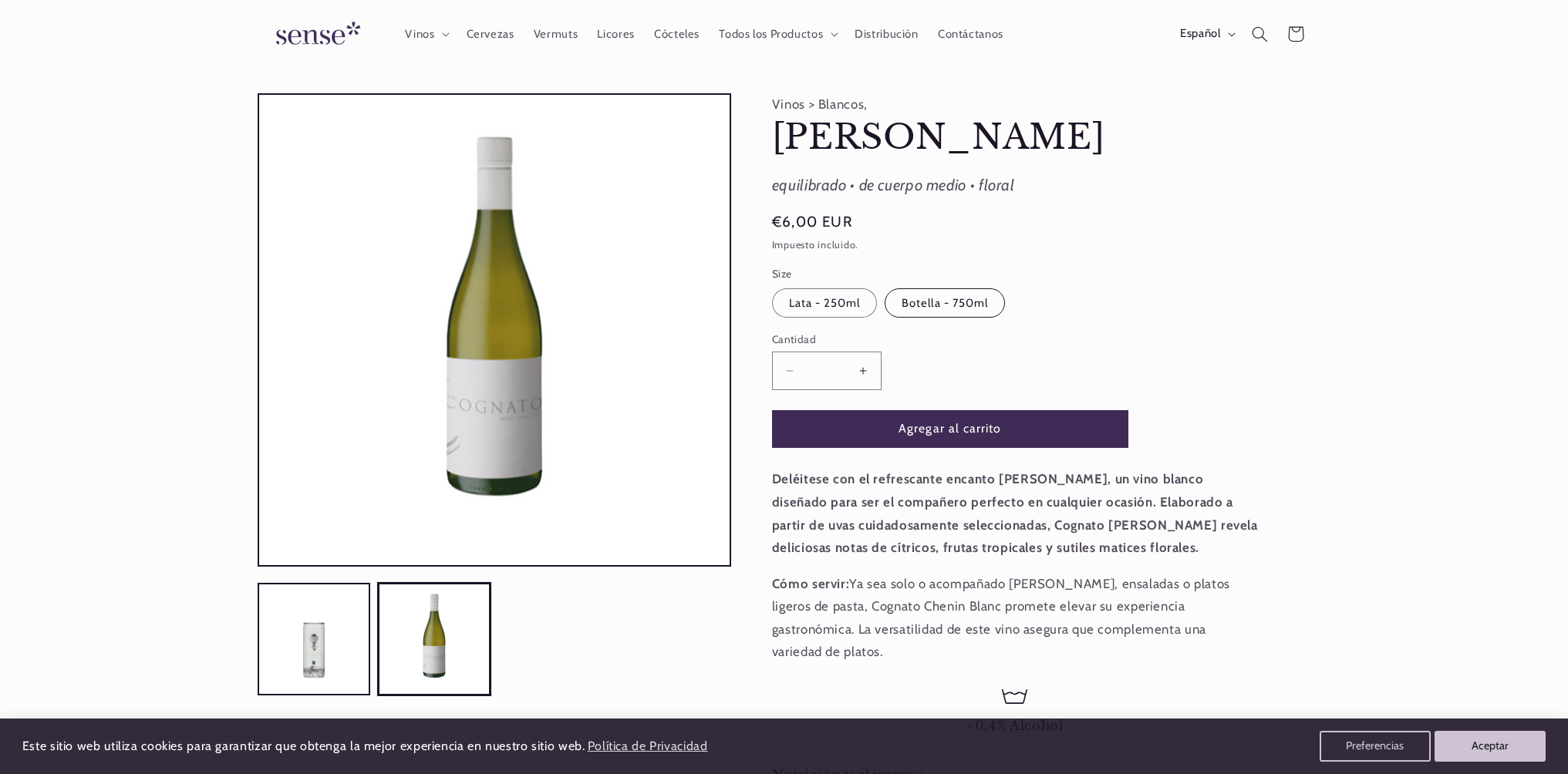
scroll to position [0, 0]
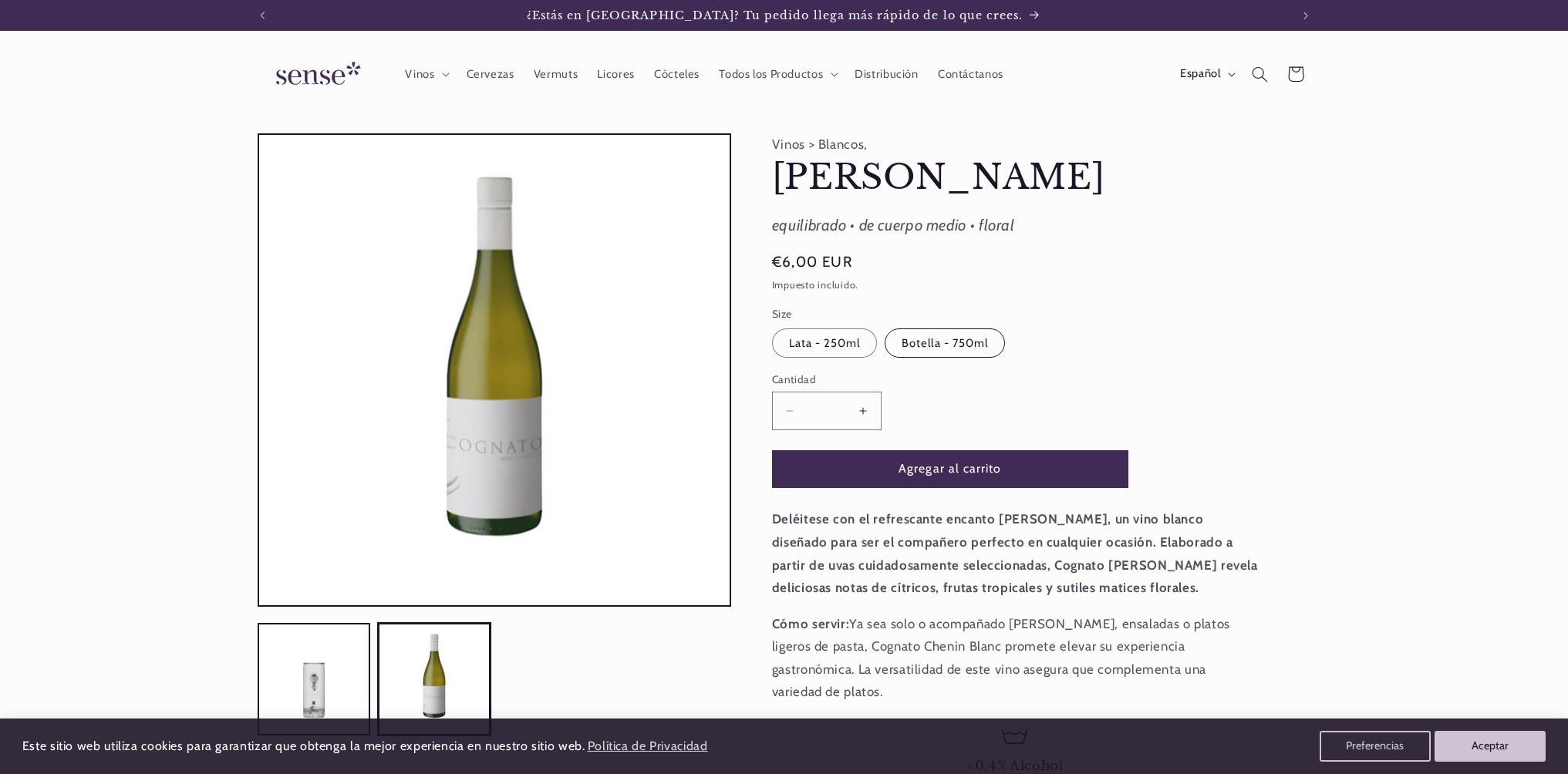
click at [938, 350] on label "Botella - 750ml Variante agotada o no disponible" at bounding box center [945, 342] width 120 height 29
click at [1260, 69] on icon "Búsqueda" at bounding box center [1259, 73] width 17 height 17
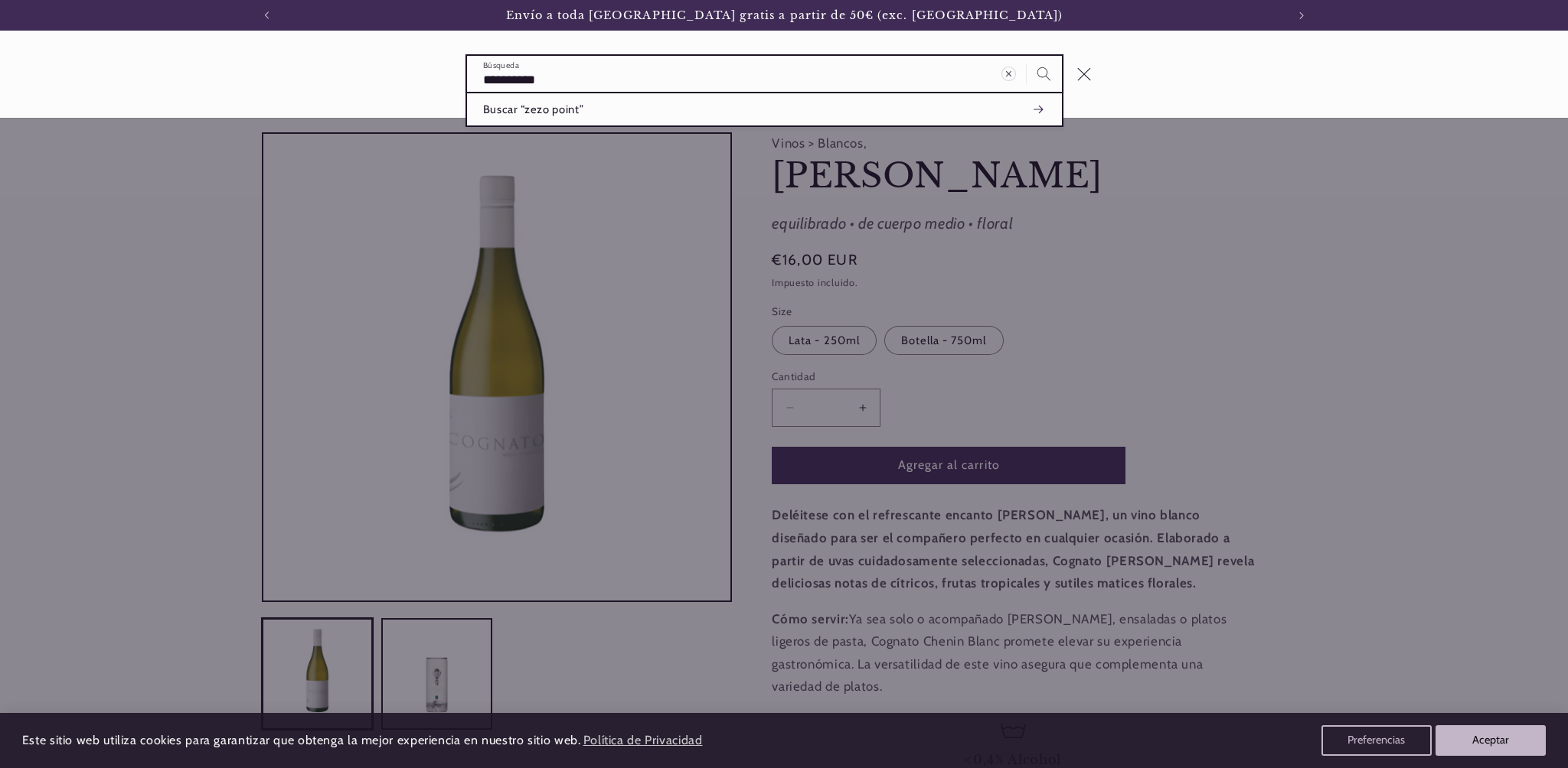
click at [502, 82] on input "**********" at bounding box center [764, 74] width 594 height 36
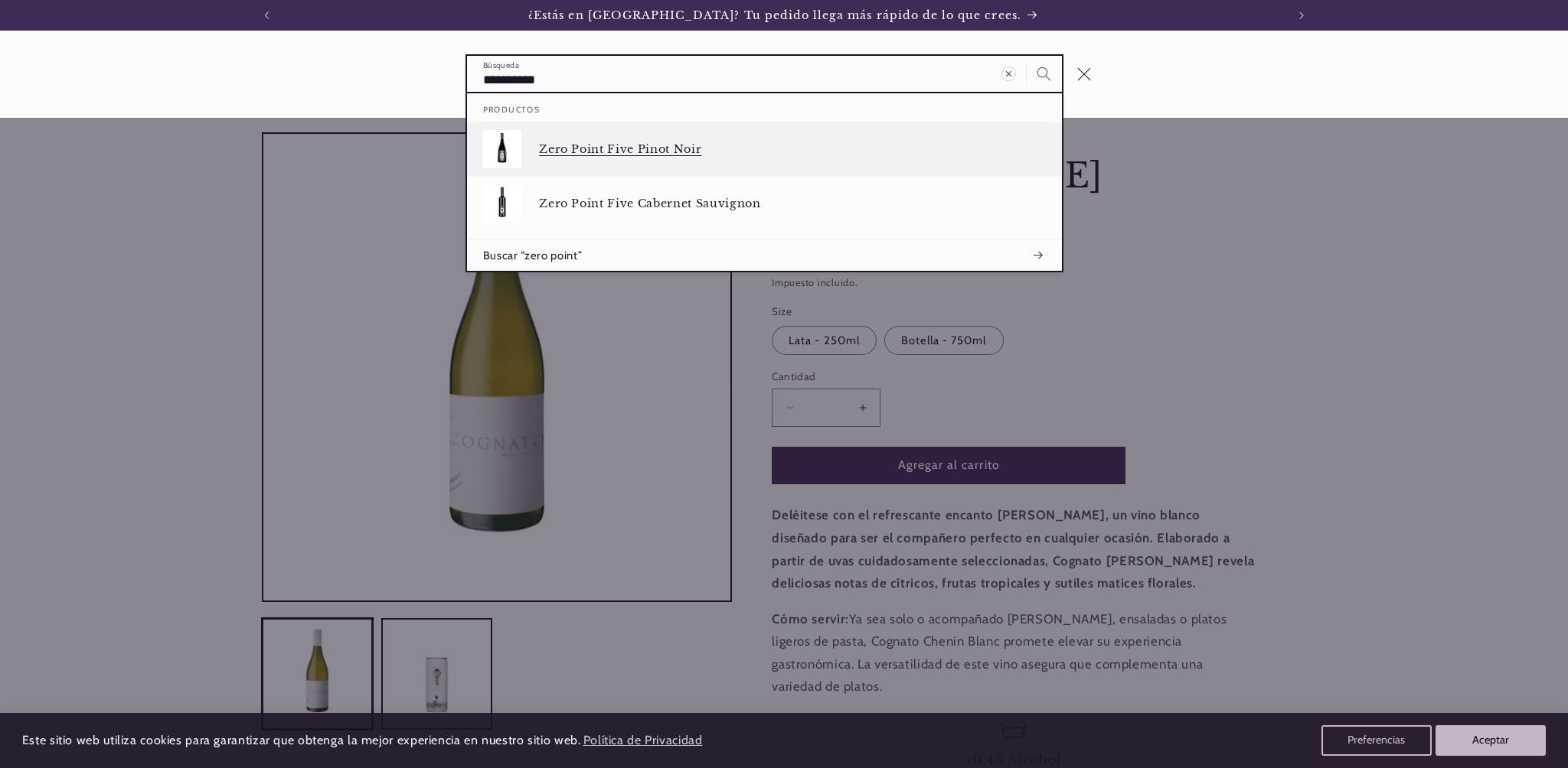
type input "**********"
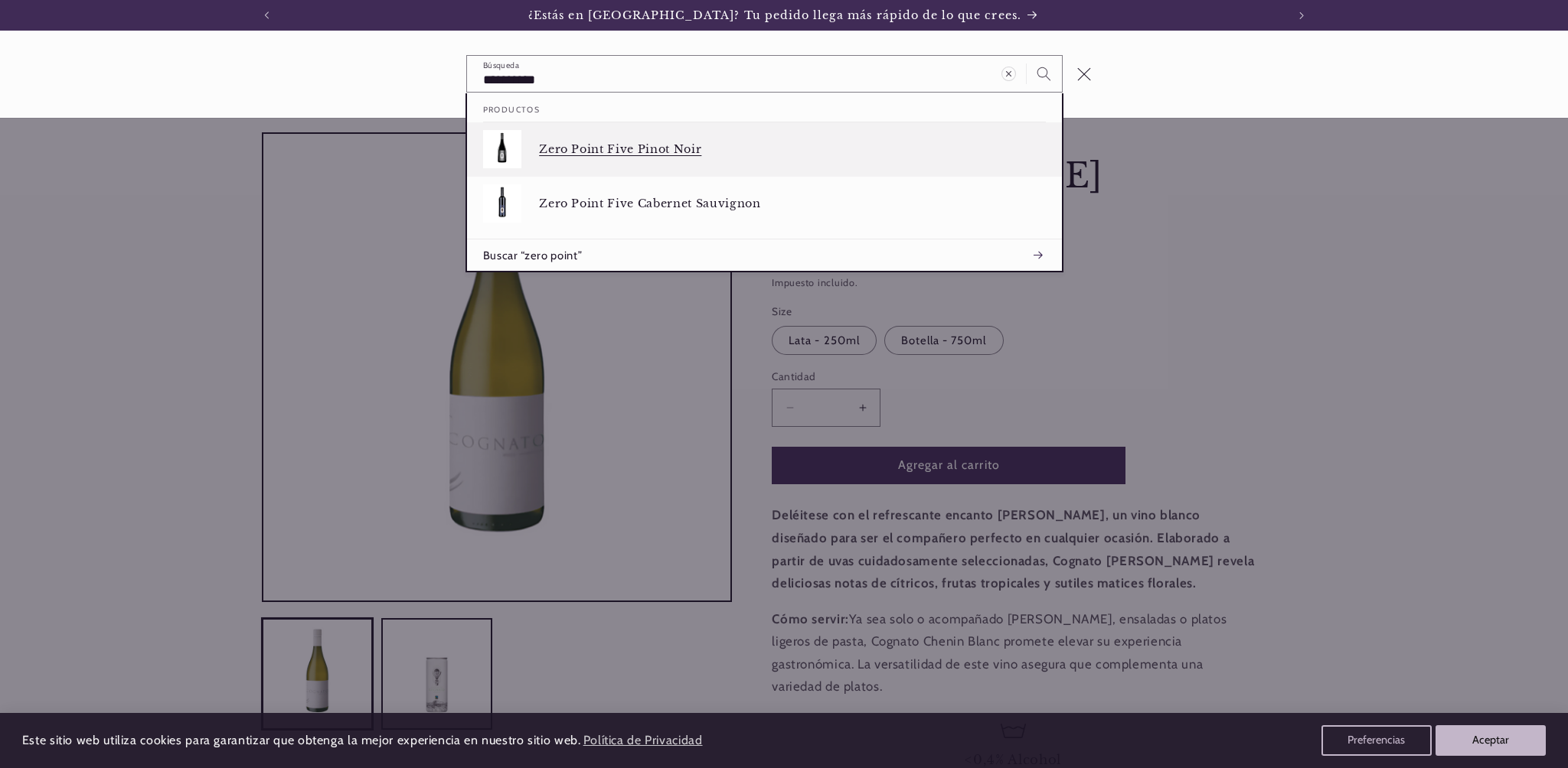
click at [678, 148] on p "Zero Point Five Pinot Noir" at bounding box center [792, 149] width 507 height 14
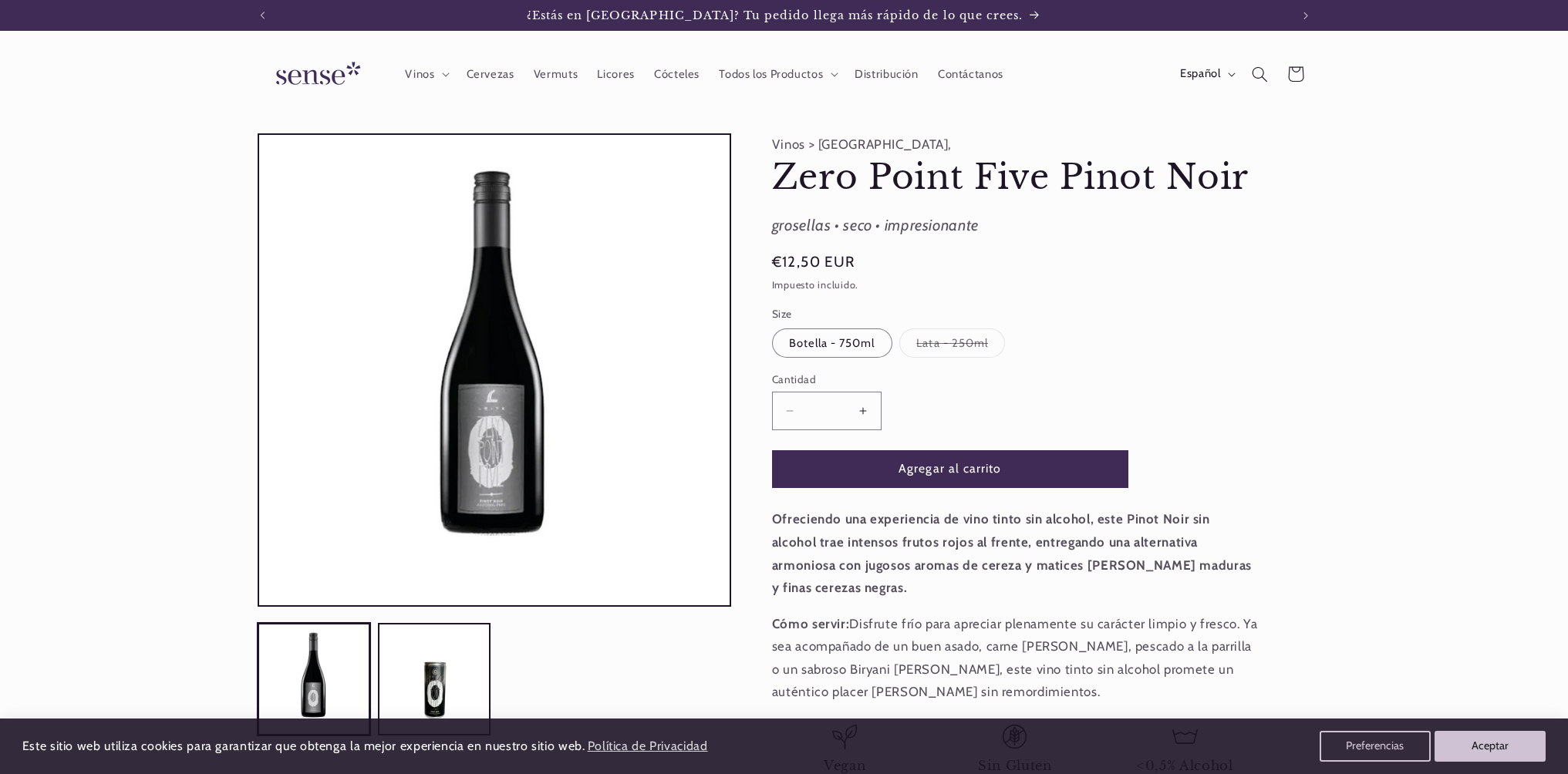
drag, startPoint x: 1289, startPoint y: 241, endPoint x: 1261, endPoint y: 242, distance: 28.0
click at [1279, 242] on div "Vinos > [GEOGRAPHIC_DATA], Zero Point Five Pinot Noir Zero Point Five Pinot Noi…" at bounding box center [1021, 486] width 579 height 704
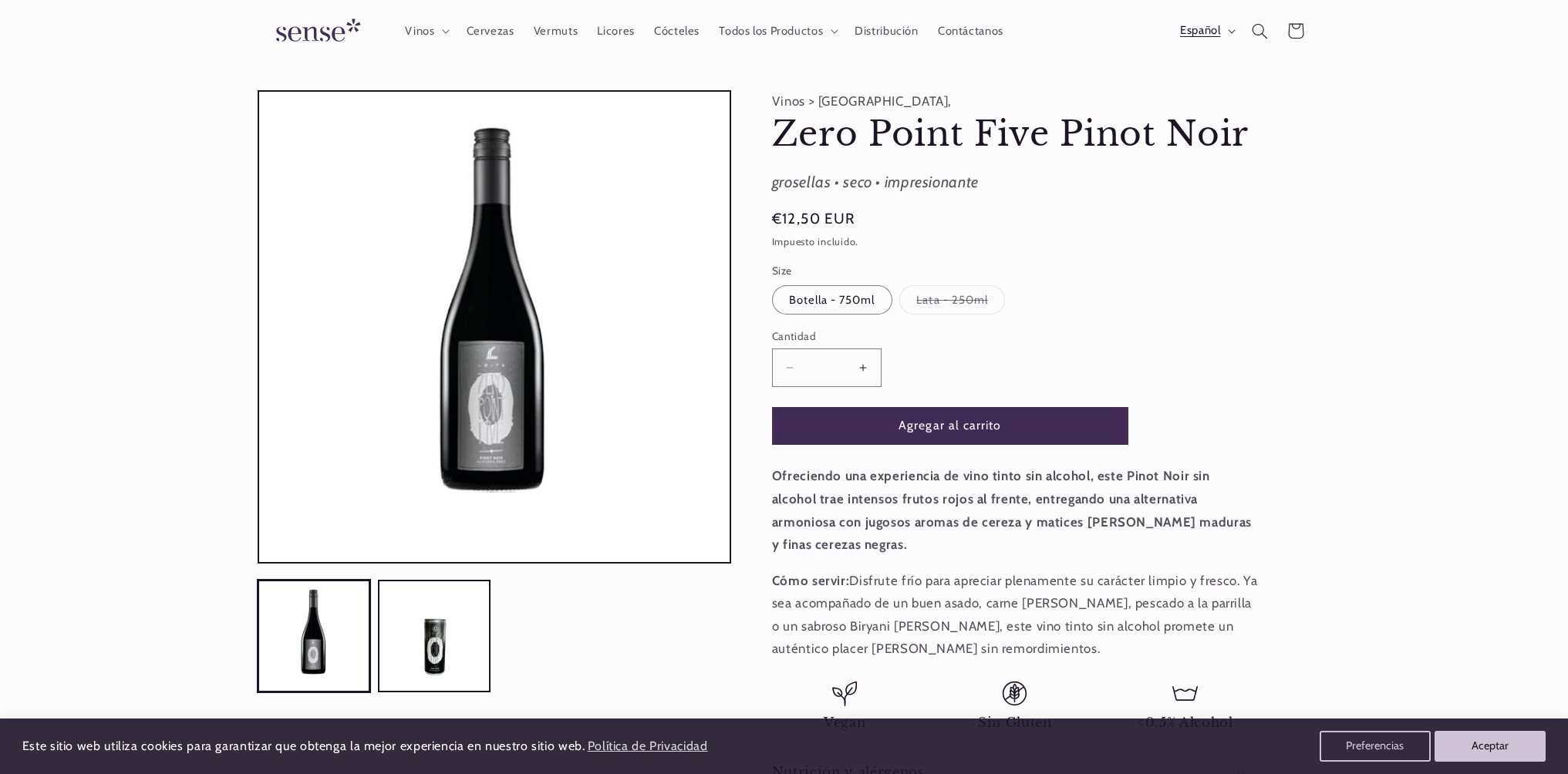
scroll to position [0, 1027]
click at [259, 563] on button "Abrir elemento multimedia 1 en una ventana modal" at bounding box center [259, 563] width 0 height 0
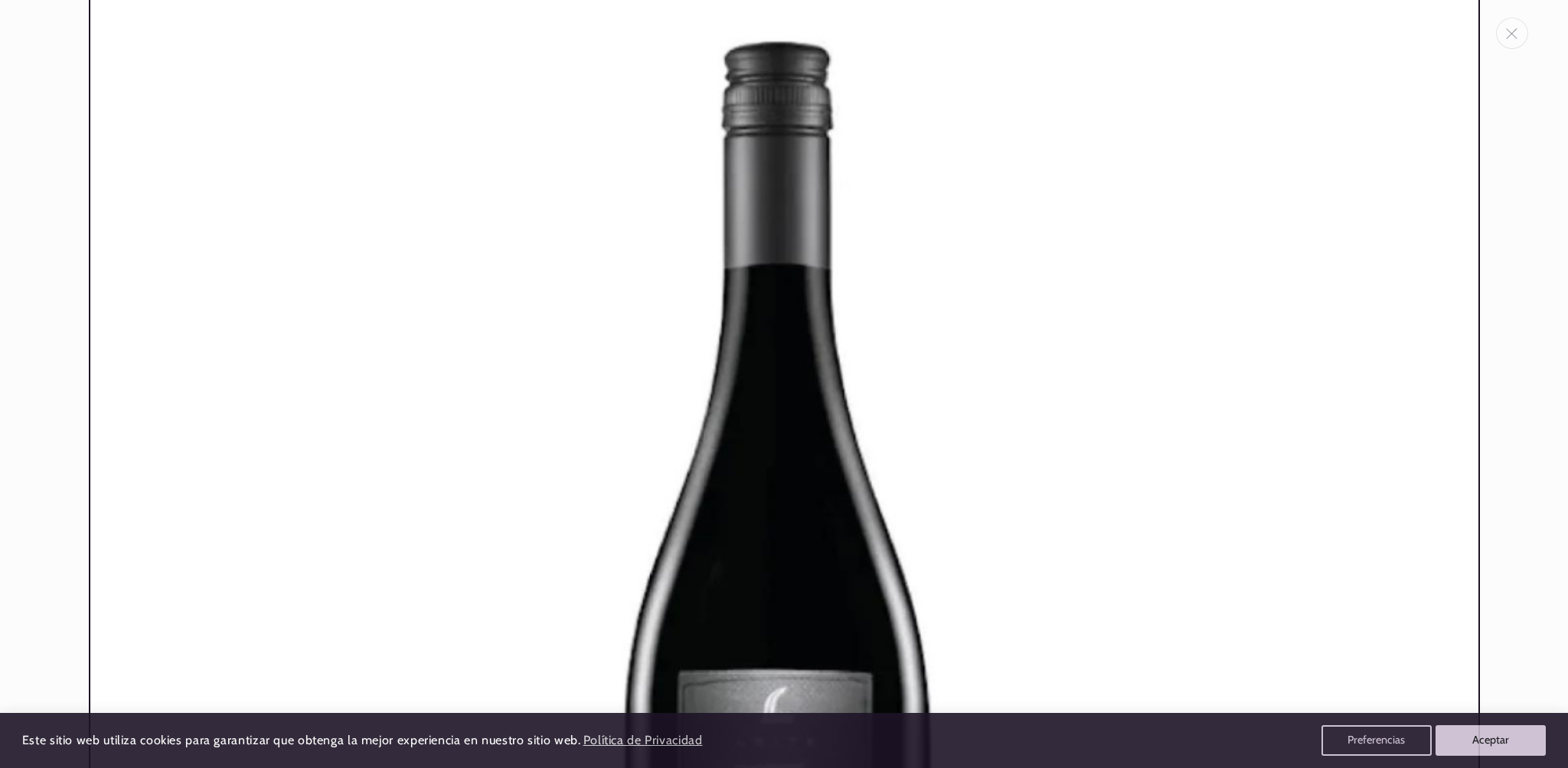
click at [634, 312] on img "Galería multimedia" at bounding box center [784, 628] width 1391 height 1390
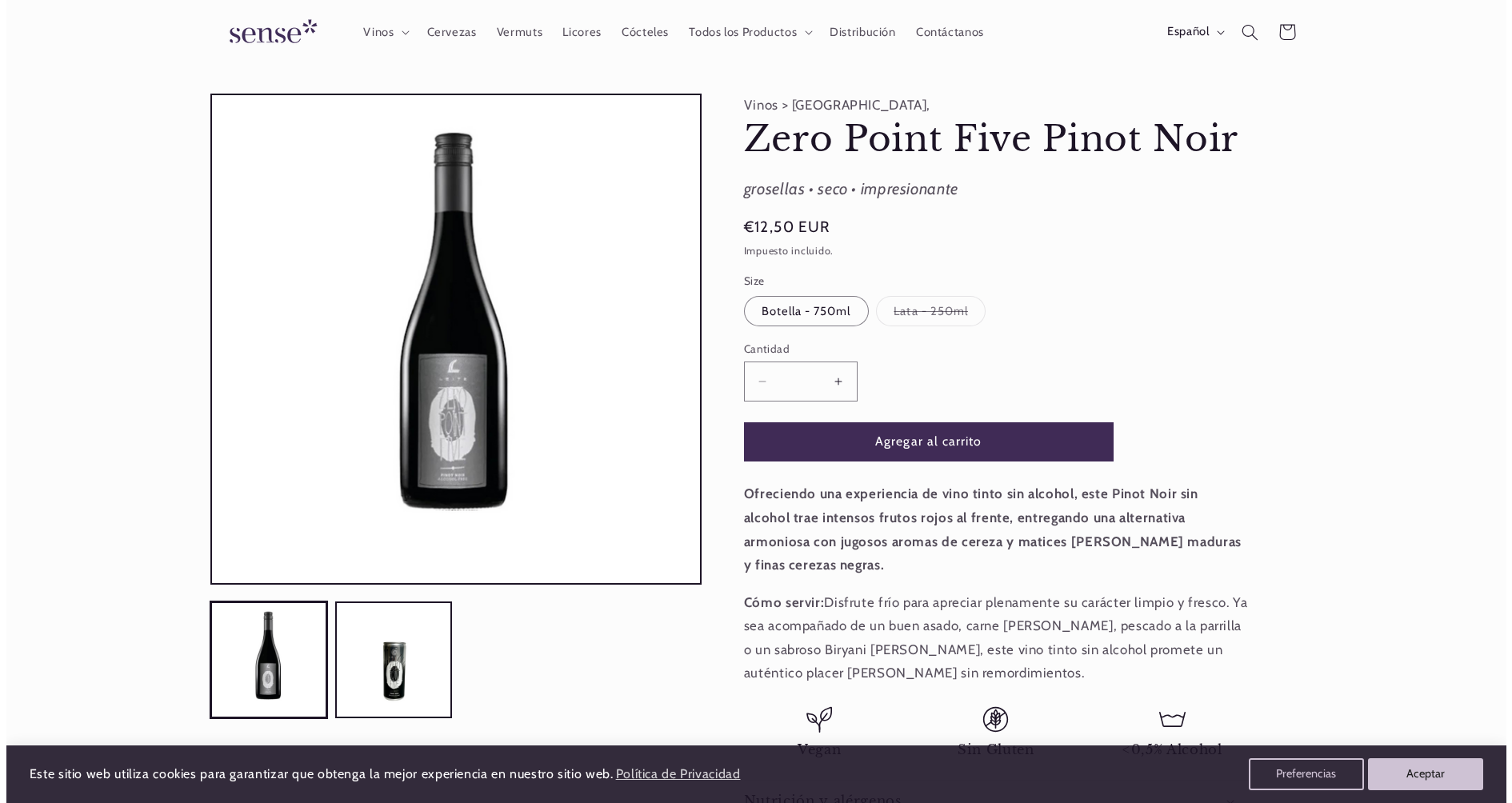
scroll to position [0, 0]
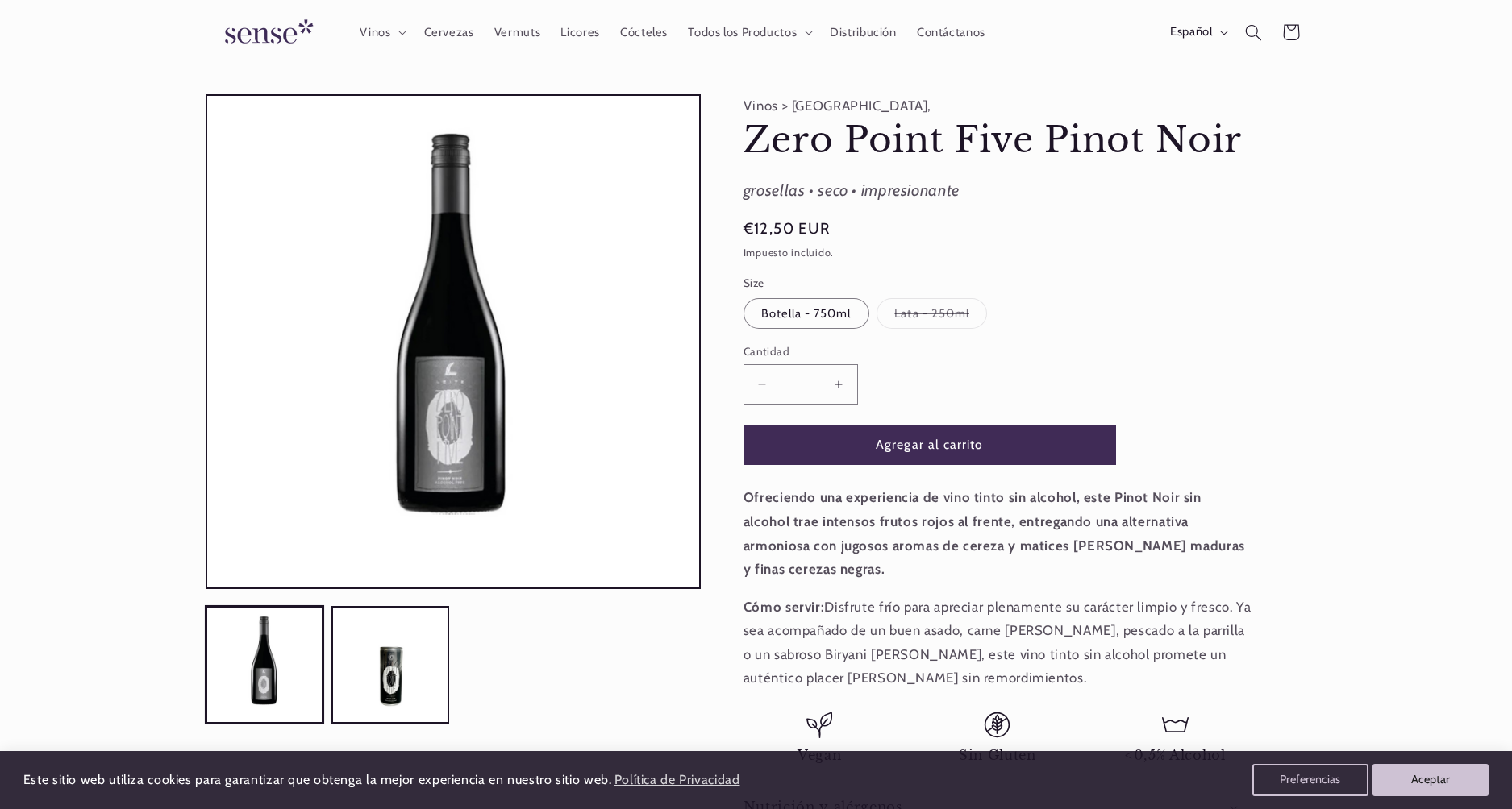
drag, startPoint x: 1258, startPoint y: 34, endPoint x: 1230, endPoint y: 41, distance: 28.9
click at [1258, 34] on icon "Búsqueda" at bounding box center [1253, 32] width 17 height 17
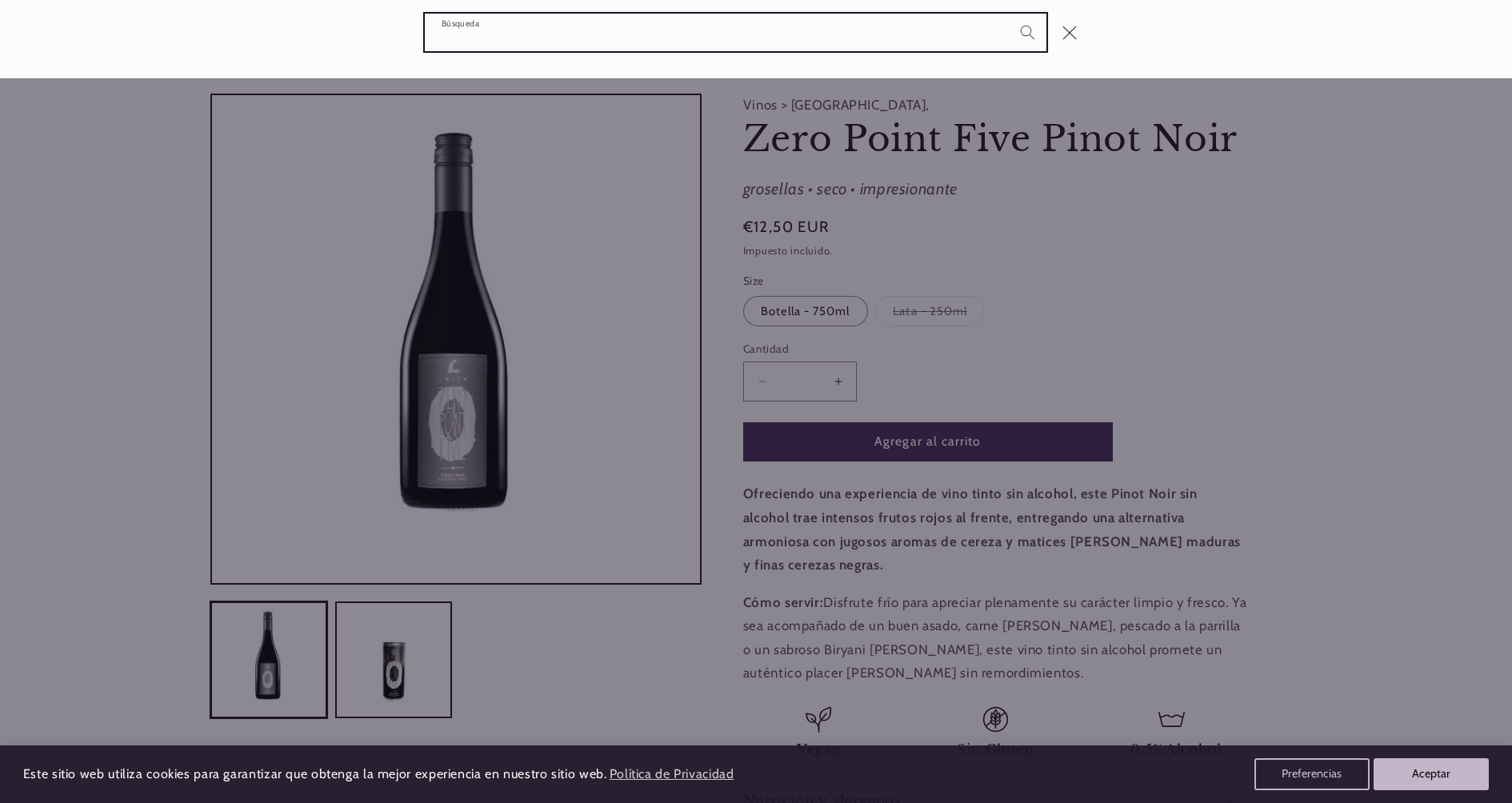
scroll to position [0, 1065]
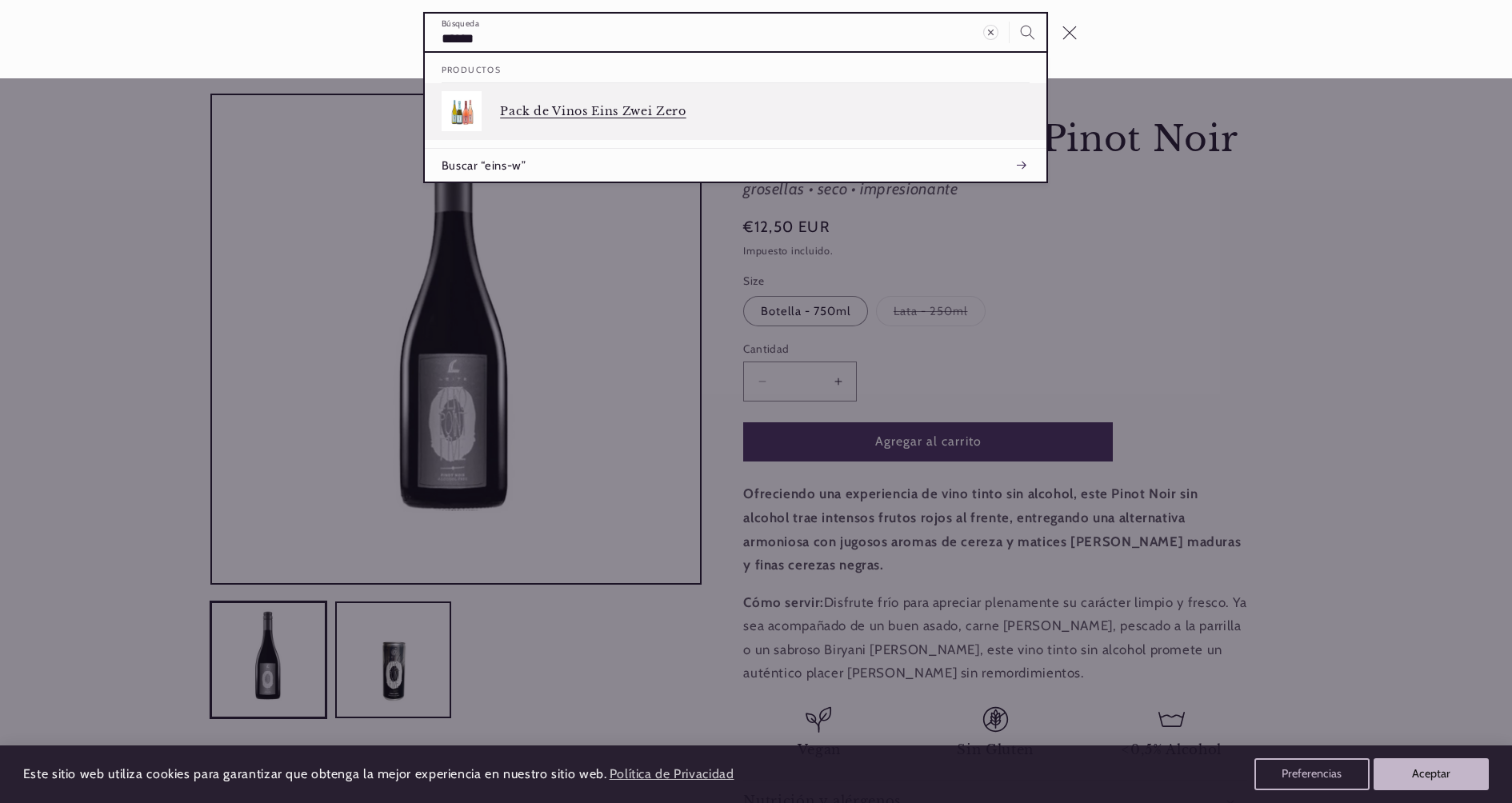
type input "******"
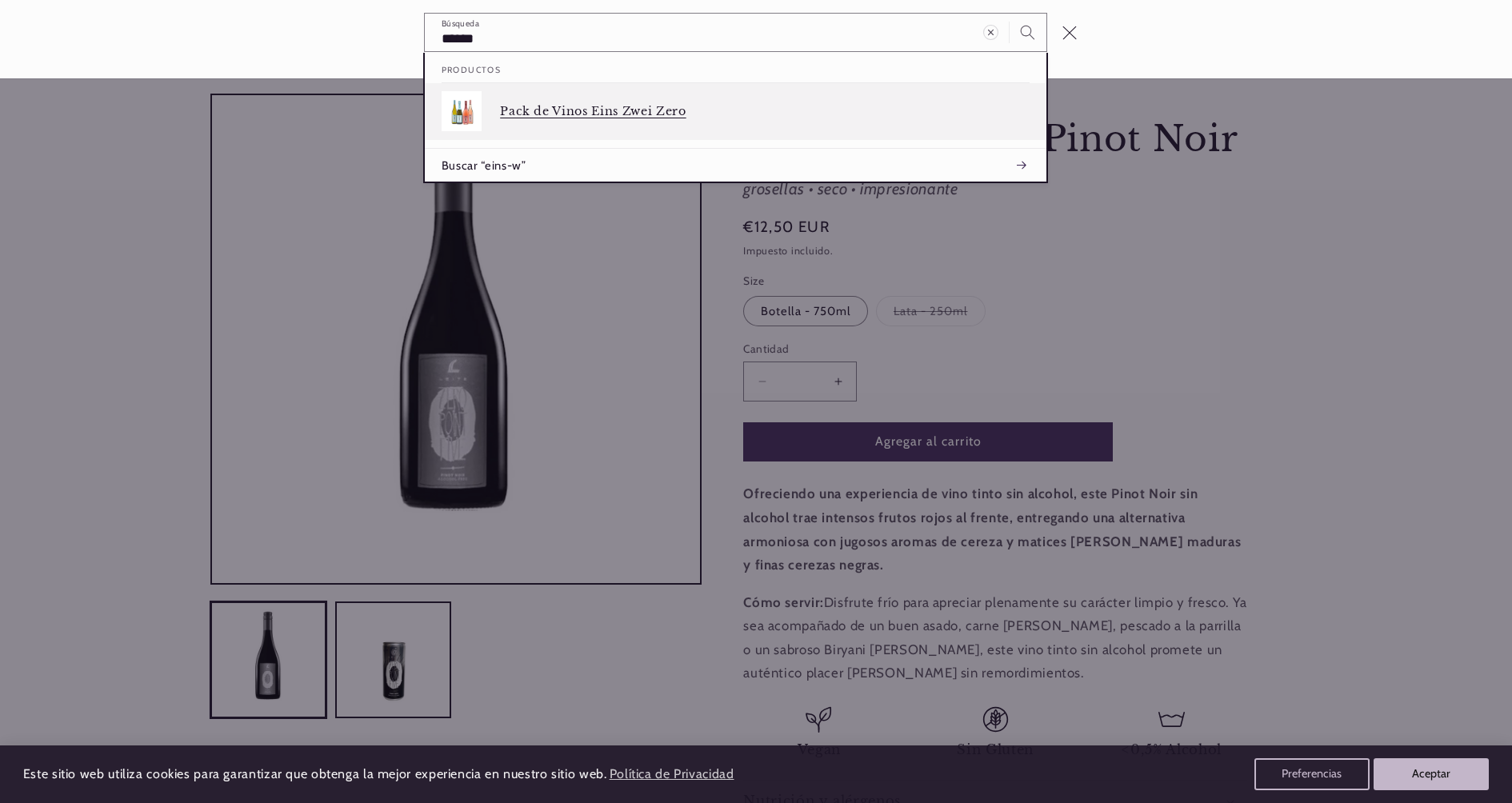
click at [577, 112] on p "Pack de Vinos Eins Zwei Zero" at bounding box center [764, 111] width 529 height 15
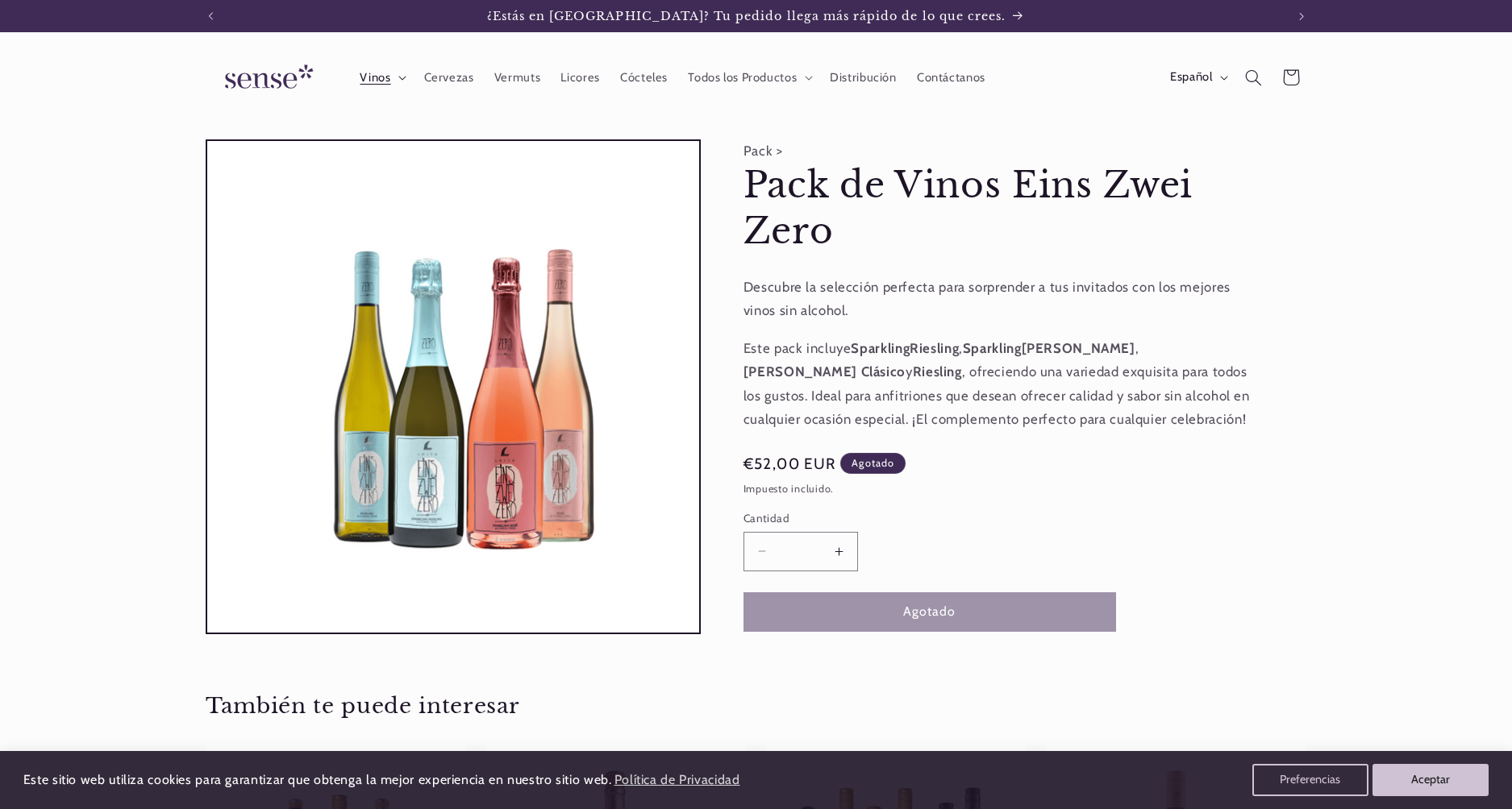
click at [375, 80] on span "Vinos" at bounding box center [375, 78] width 31 height 16
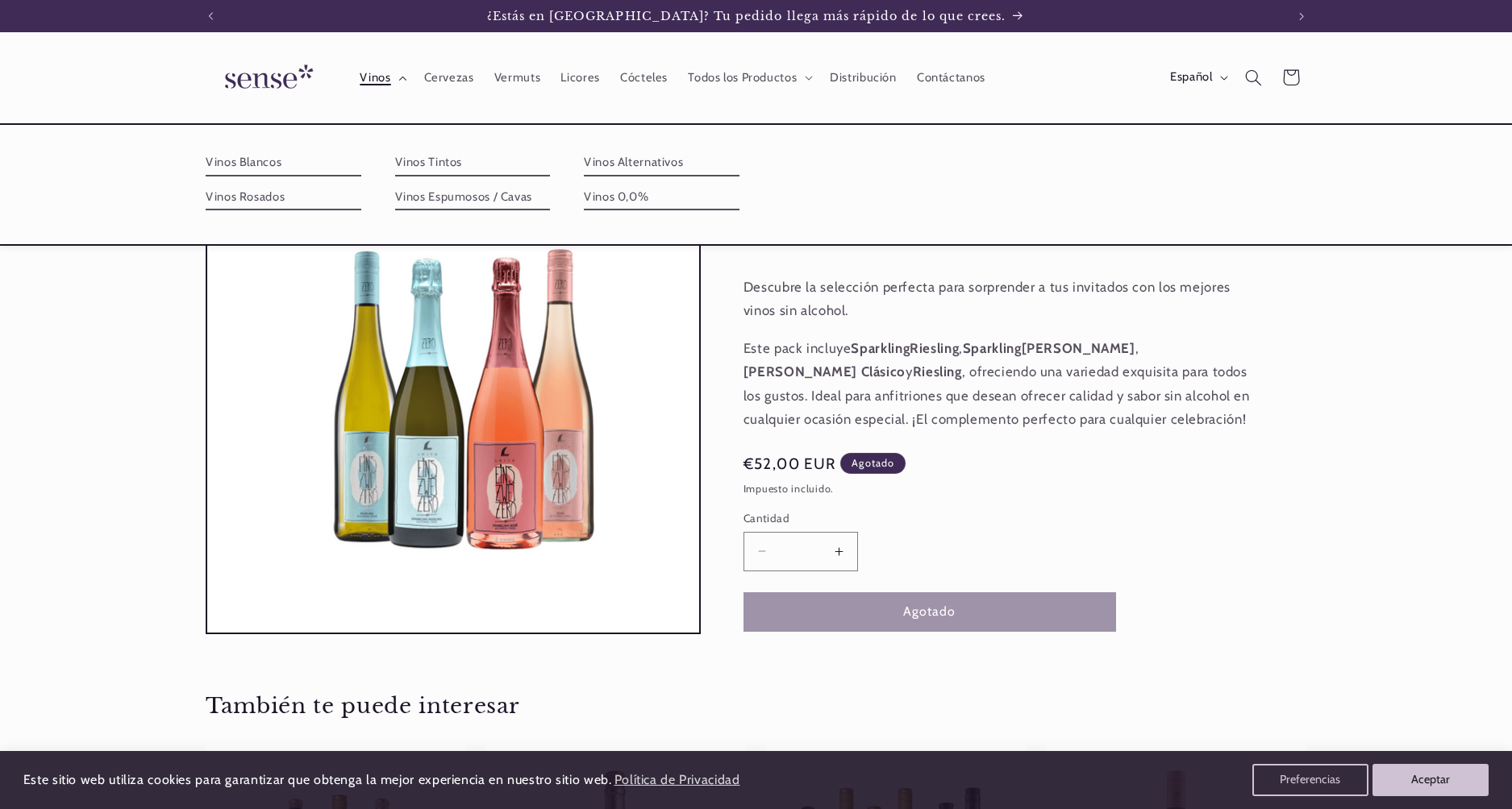
click at [387, 76] on span "Vinos" at bounding box center [375, 78] width 31 height 16
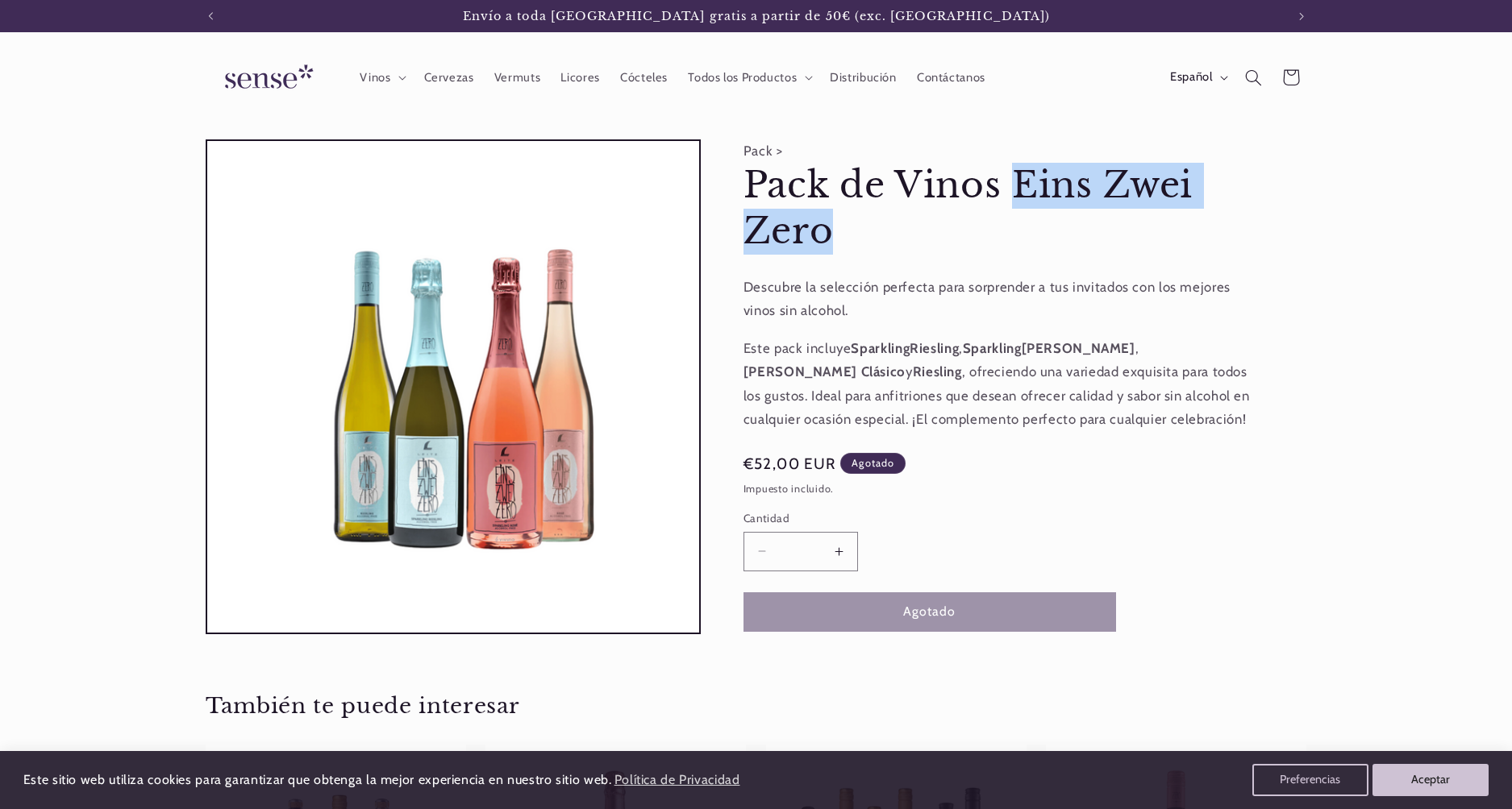
drag, startPoint x: 1014, startPoint y: 185, endPoint x: 1037, endPoint y: 240, distance: 59.6
click at [1038, 240] on h1 "Pack de Vinos Eins Zwei Zero" at bounding box center [997, 208] width 508 height 92
copy h1 "Eins Zwei Zero"
click at [1251, 77] on icon "Búsqueda" at bounding box center [1253, 77] width 18 height 18
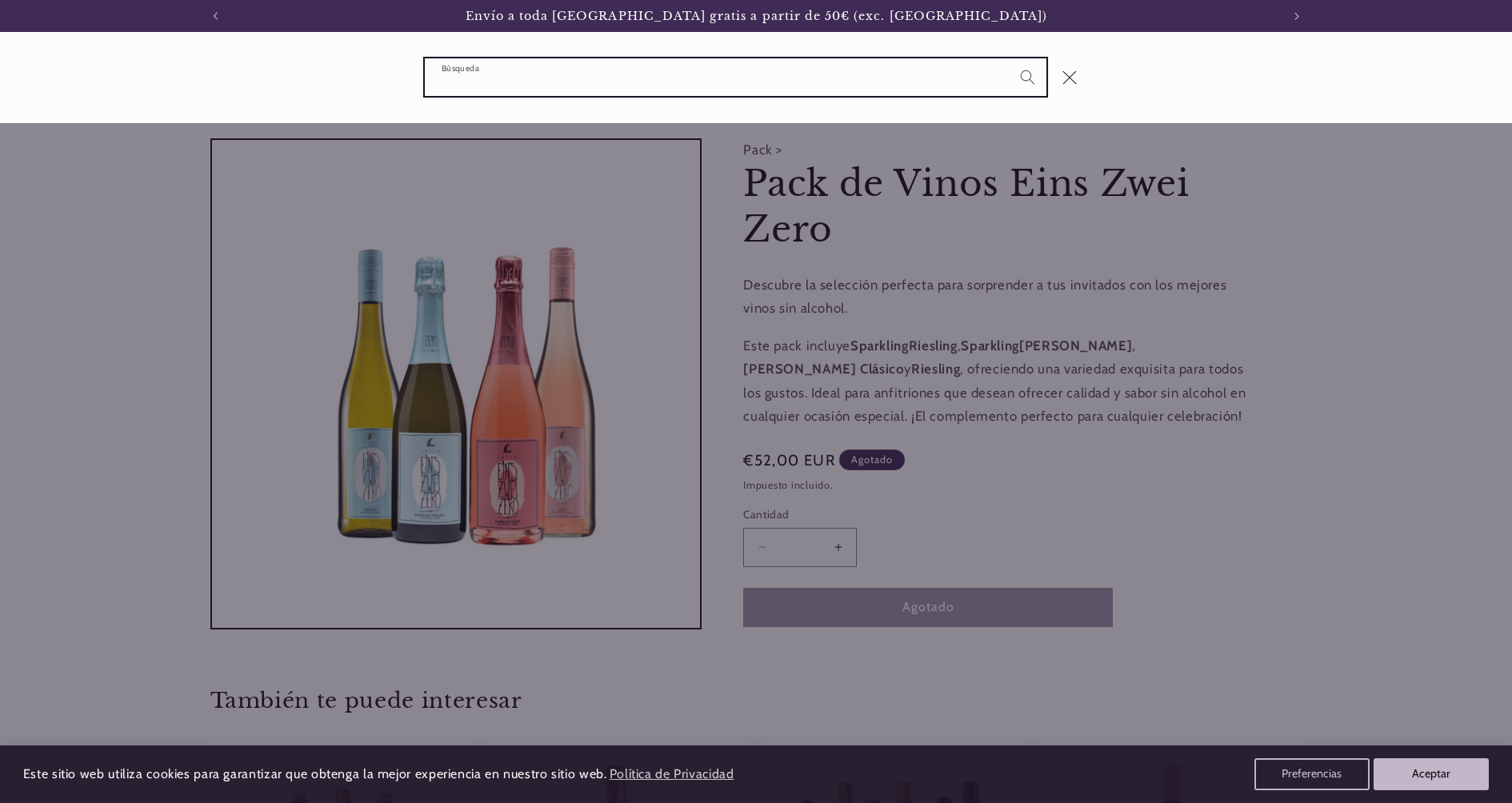
paste input "**********"
type input "**********"
click at [1009, 59] on button "Búsqueda" at bounding box center [1028, 77] width 37 height 37
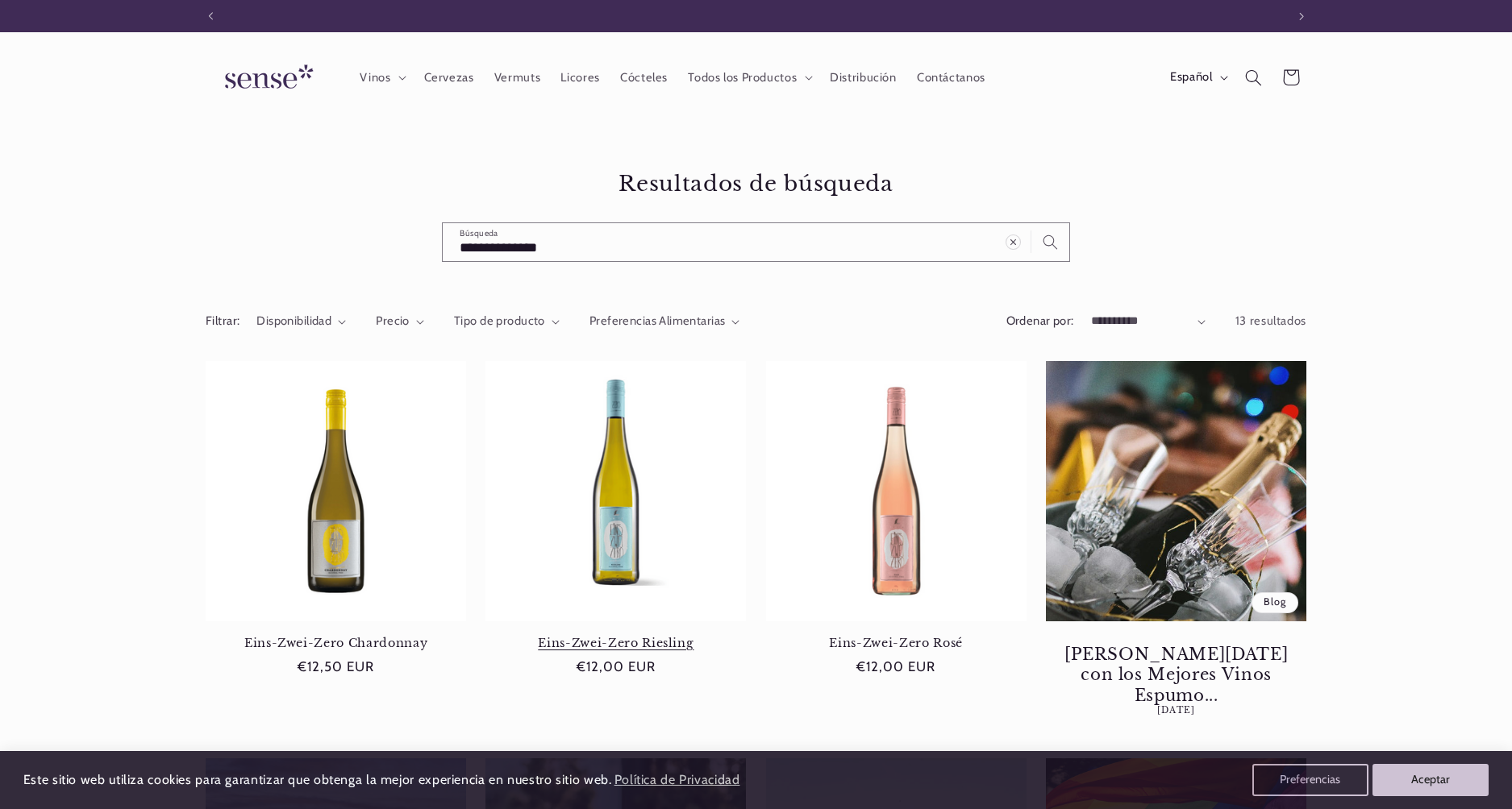
scroll to position [0, 1074]
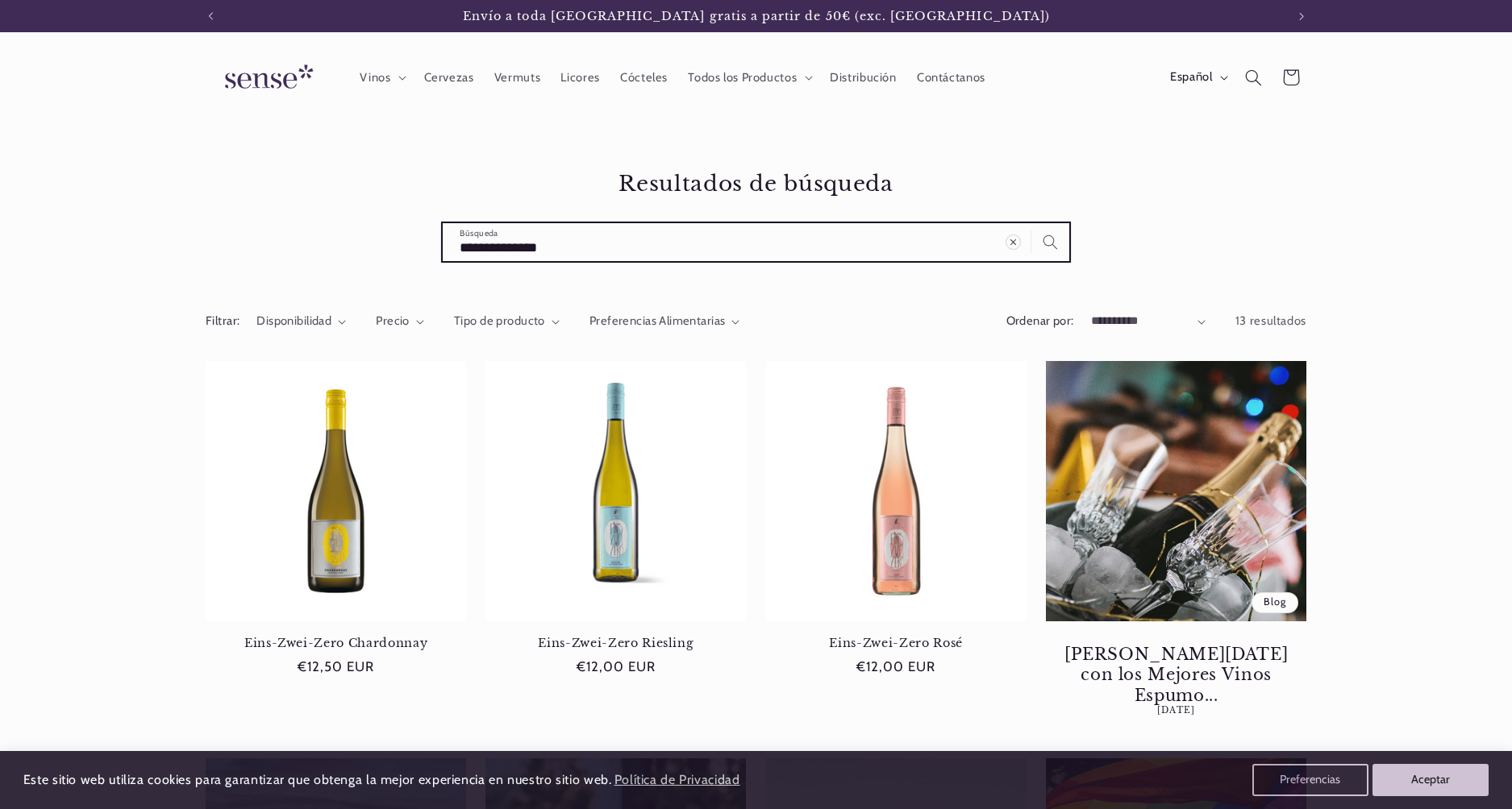
click at [618, 242] on input "**********" at bounding box center [756, 242] width 626 height 38
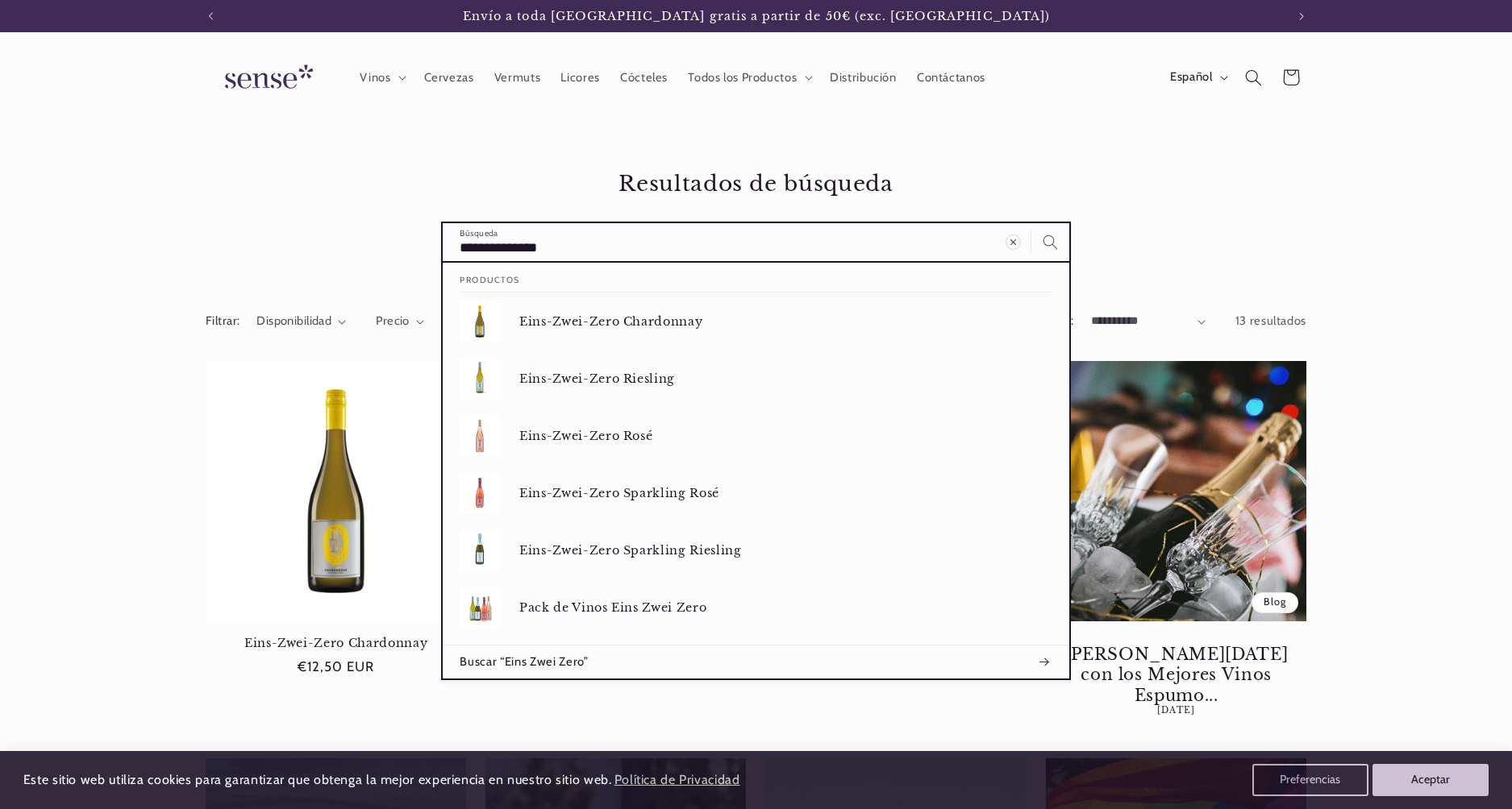
type input "**********"
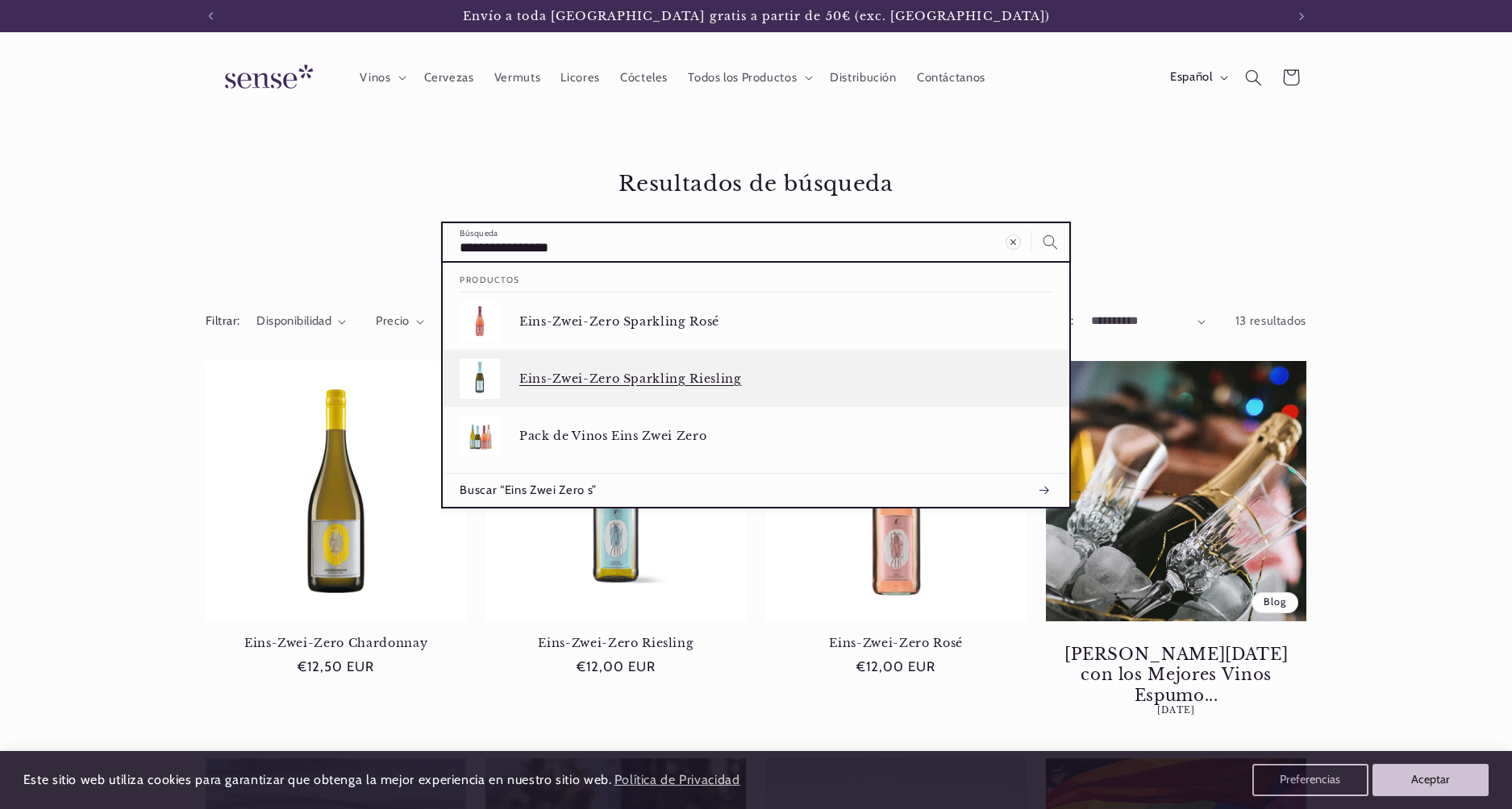
type input "**********"
click at [623, 363] on div "Eins-Zwei-Zero Sparkling Riesling" at bounding box center [785, 379] width 533 height 41
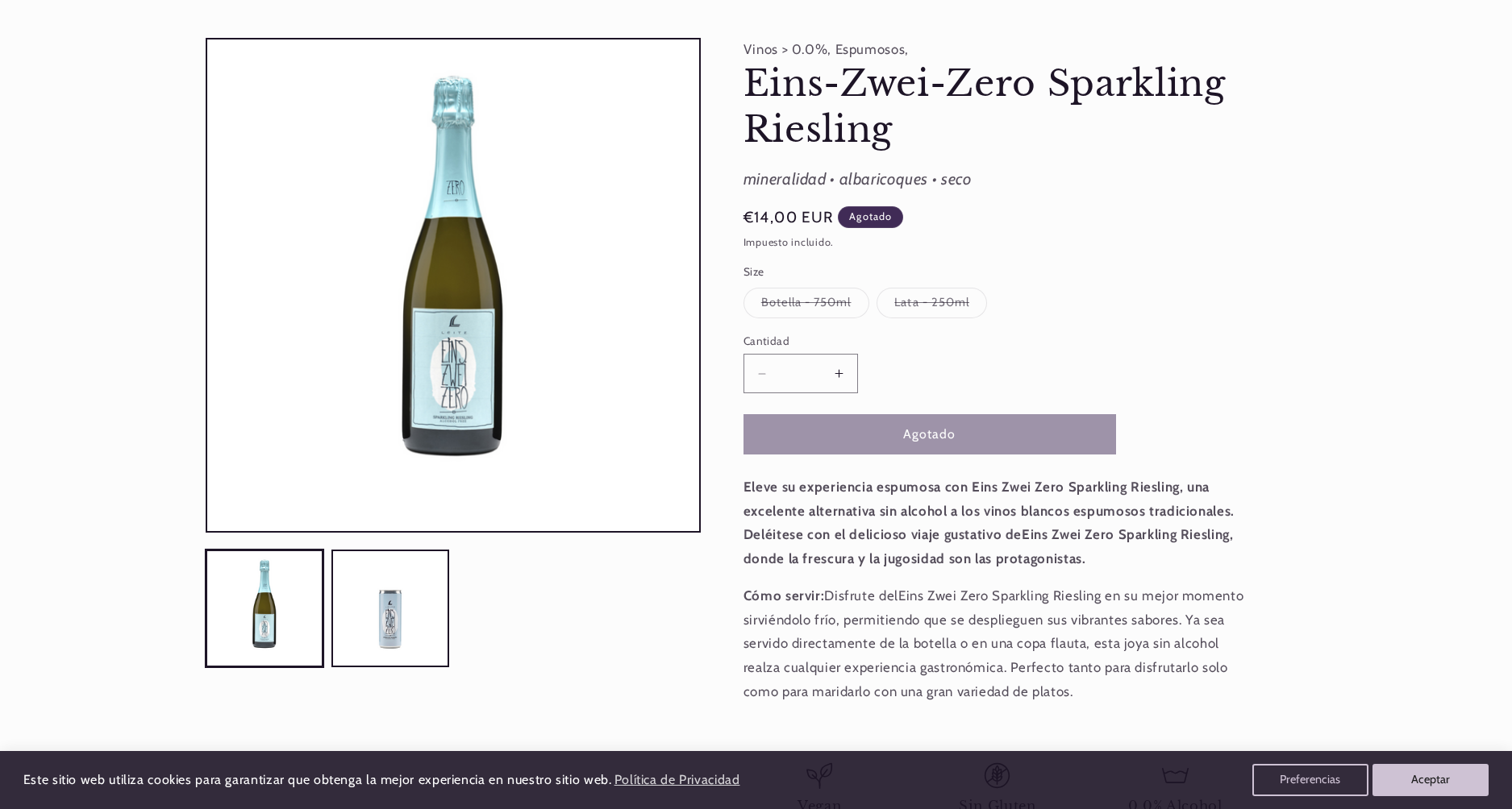
scroll to position [104, 0]
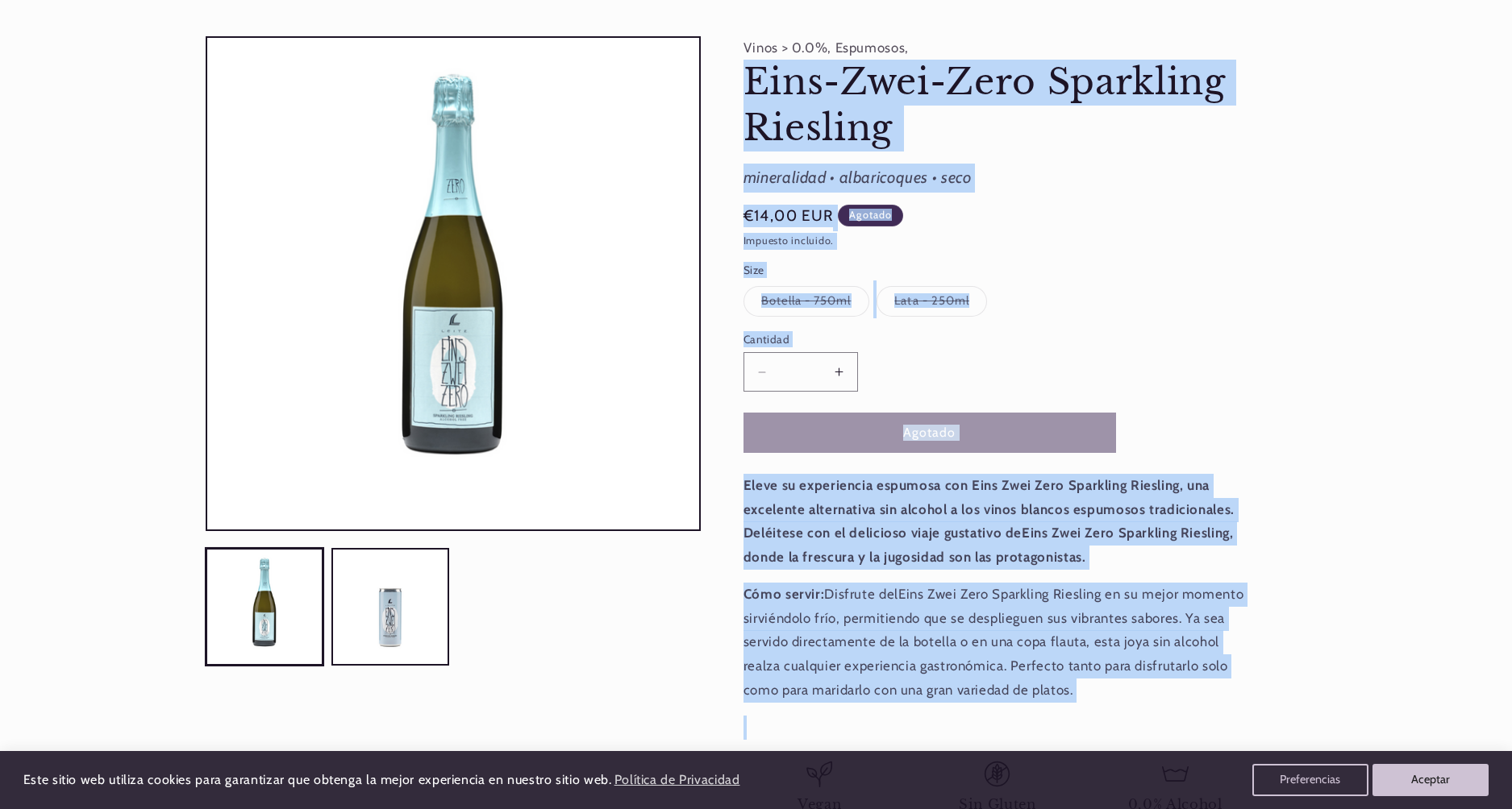
drag, startPoint x: 741, startPoint y: 72, endPoint x: 1148, endPoint y: 736, distance: 778.8
click at [1148, 736] on div "Vinos > 0.0%, Espumosos, Eins-Zwei-Zero Sparkling Riesling Eins-Zwei-Zero Spark…" at bounding box center [1003, 457] width 606 height 842
copy product-info "Lore-Ipsu-Dolo Sitametco Adipisci Elit-Sedd-Eius Temporinc Utlabore etdoloremag…"
click at [792, 73] on h1 "Eins-Zwei-Zero Sparkling Riesling" at bounding box center [997, 105] width 508 height 92
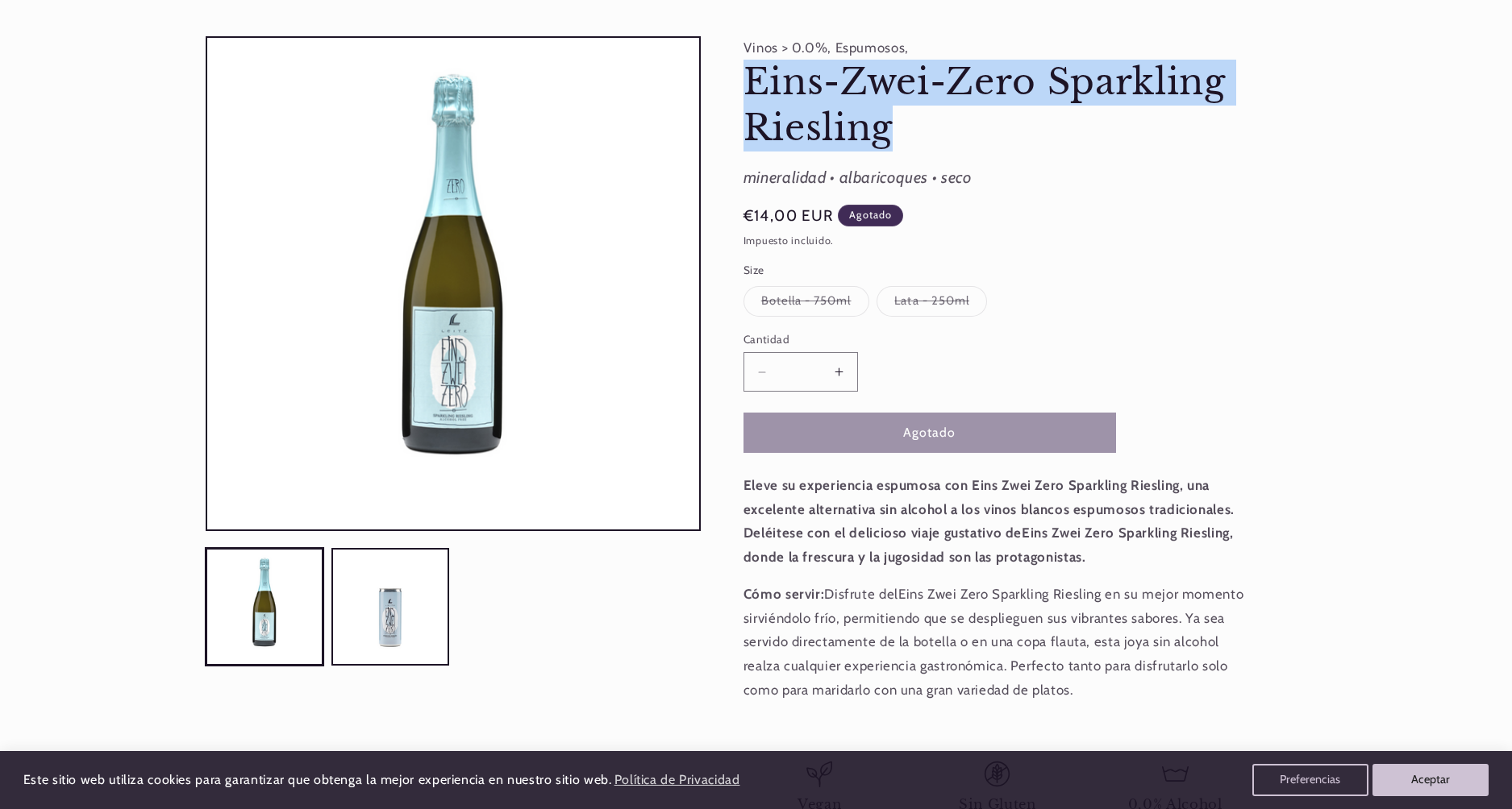
drag, startPoint x: 805, startPoint y: 92, endPoint x: 925, endPoint y: 131, distance: 126.2
click at [925, 131] on h1 "Eins-Zwei-Zero Sparkling Riesling" at bounding box center [997, 105] width 508 height 92
copy h1 "Eins-Zwei-Zero Sparkling Riesling"
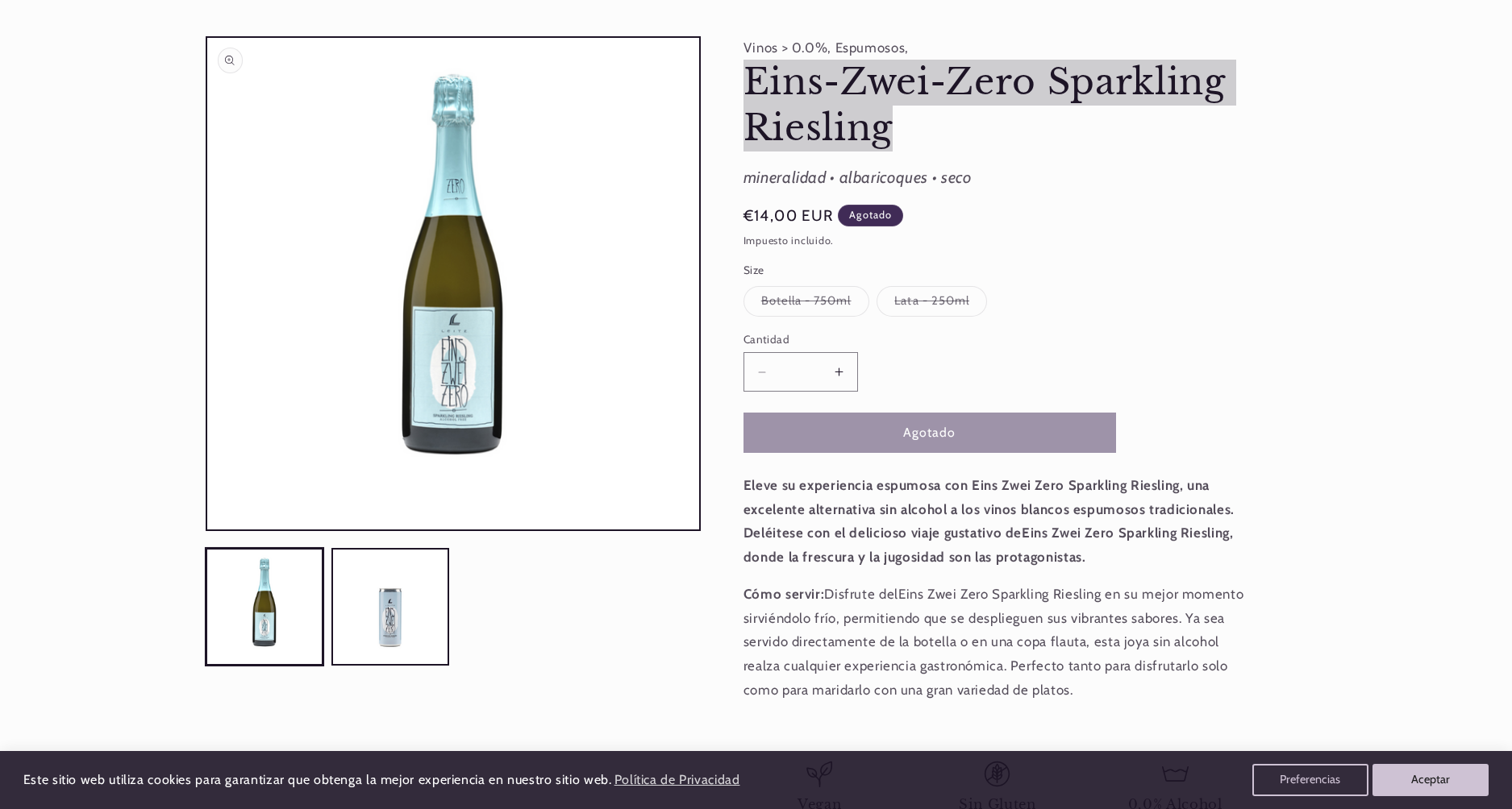
scroll to position [0, 0]
